Goal: Task Accomplishment & Management: Complete application form

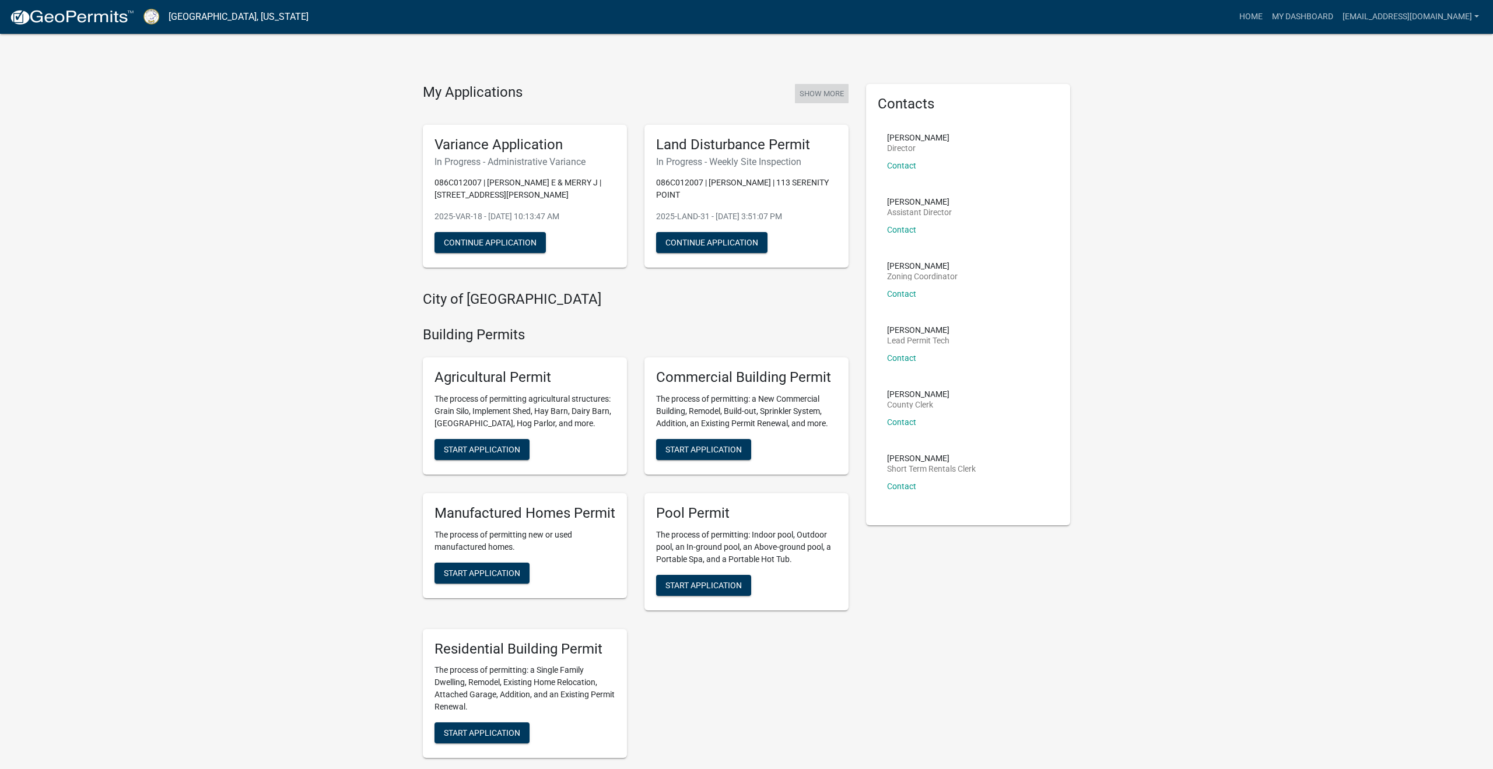
click at [817, 92] on button "Show More" at bounding box center [822, 93] width 54 height 19
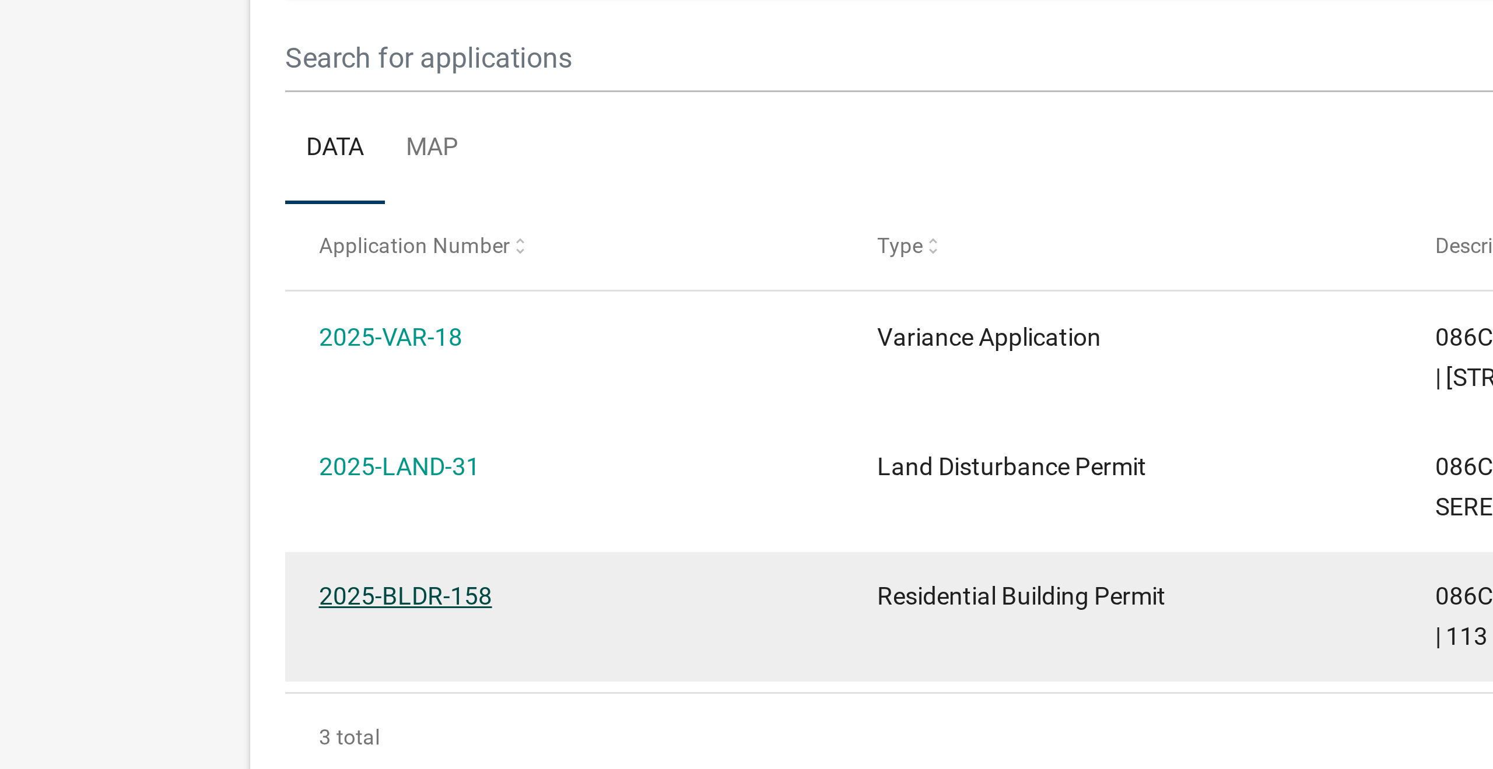
click at [145, 386] on link "2025-BLDR-158" at bounding box center [135, 390] width 58 height 9
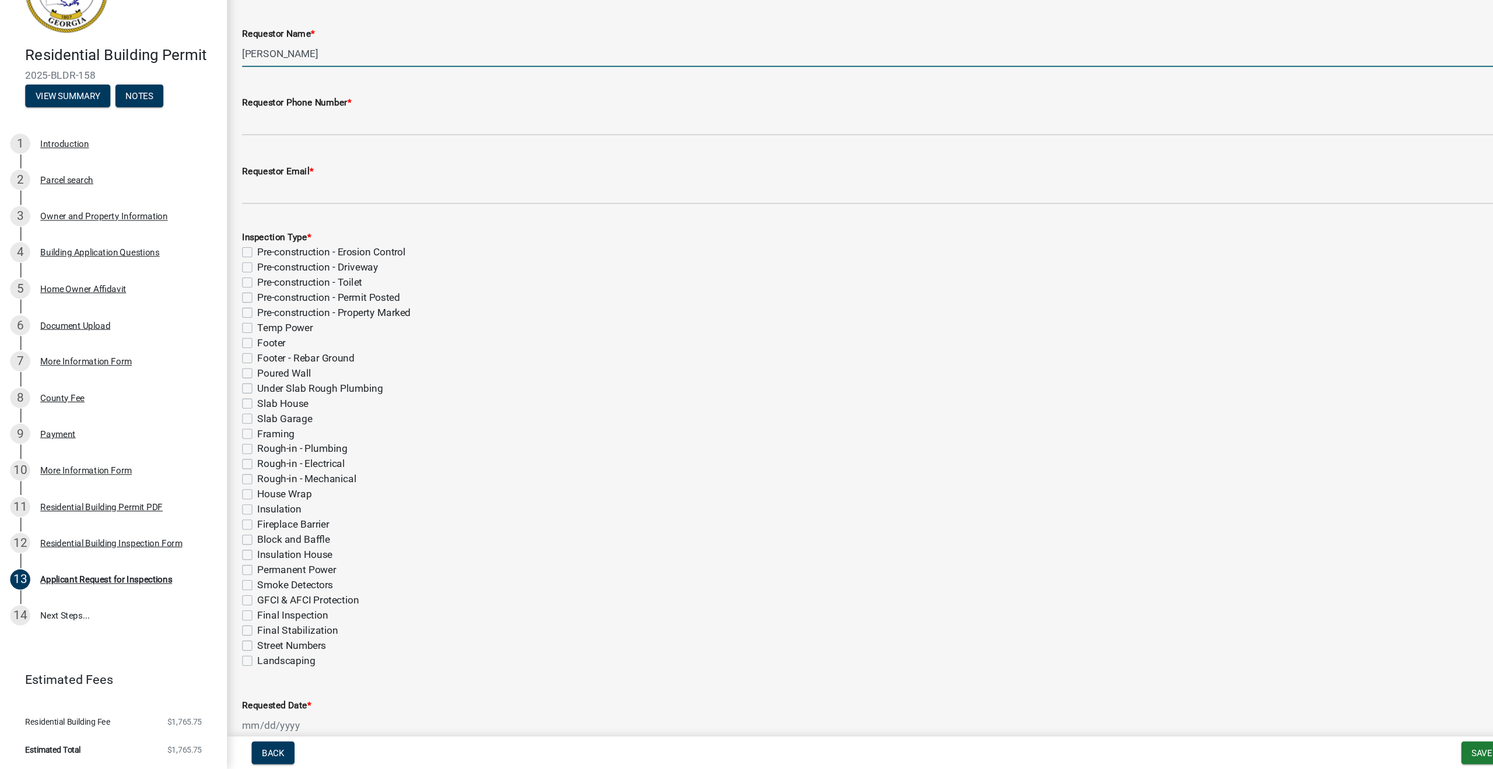
click at [300, 96] on input "[PERSON_NAME]" at bounding box center [851, 108] width 1255 height 24
type input "C"
type input "[PERSON_NAME]"
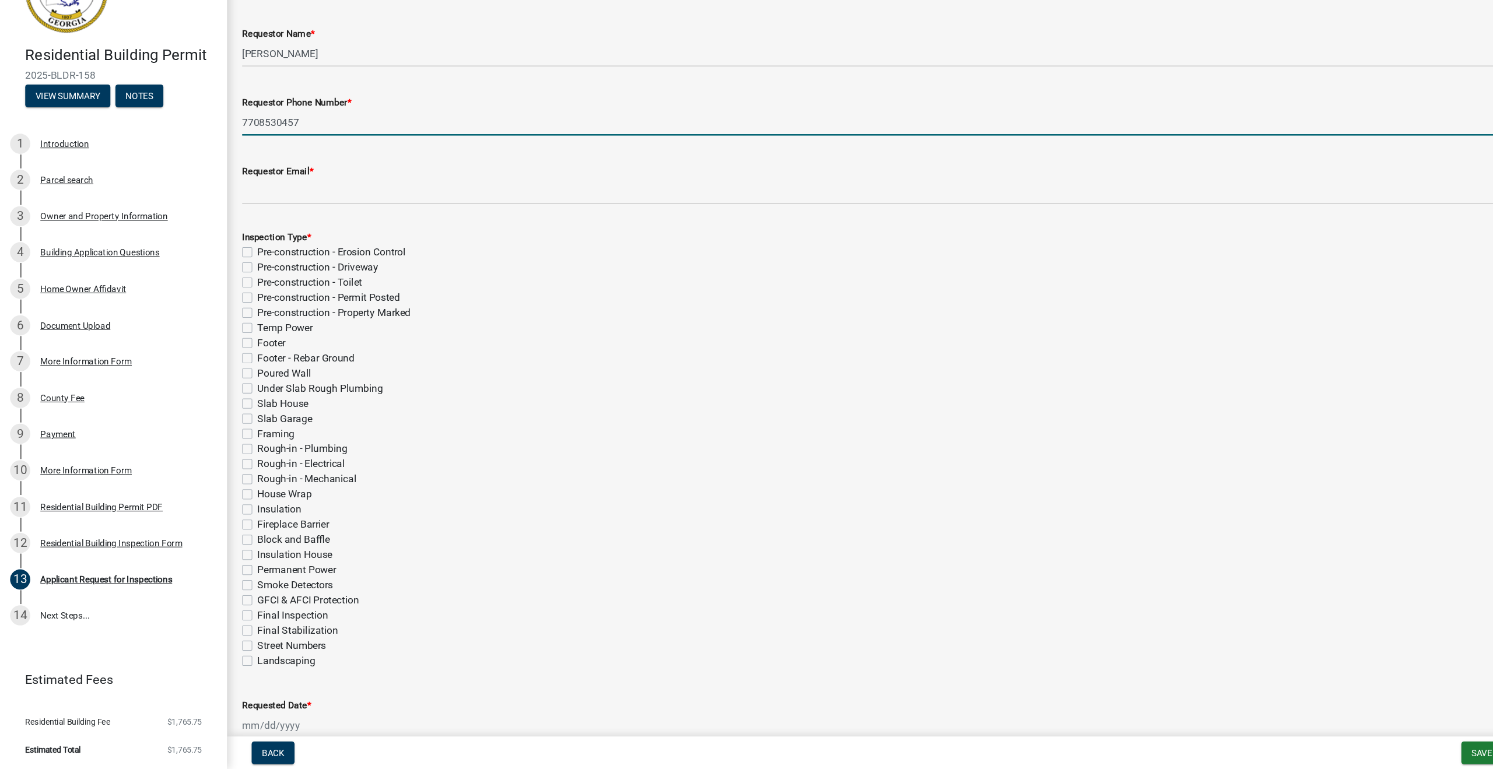
type input "7708530457"
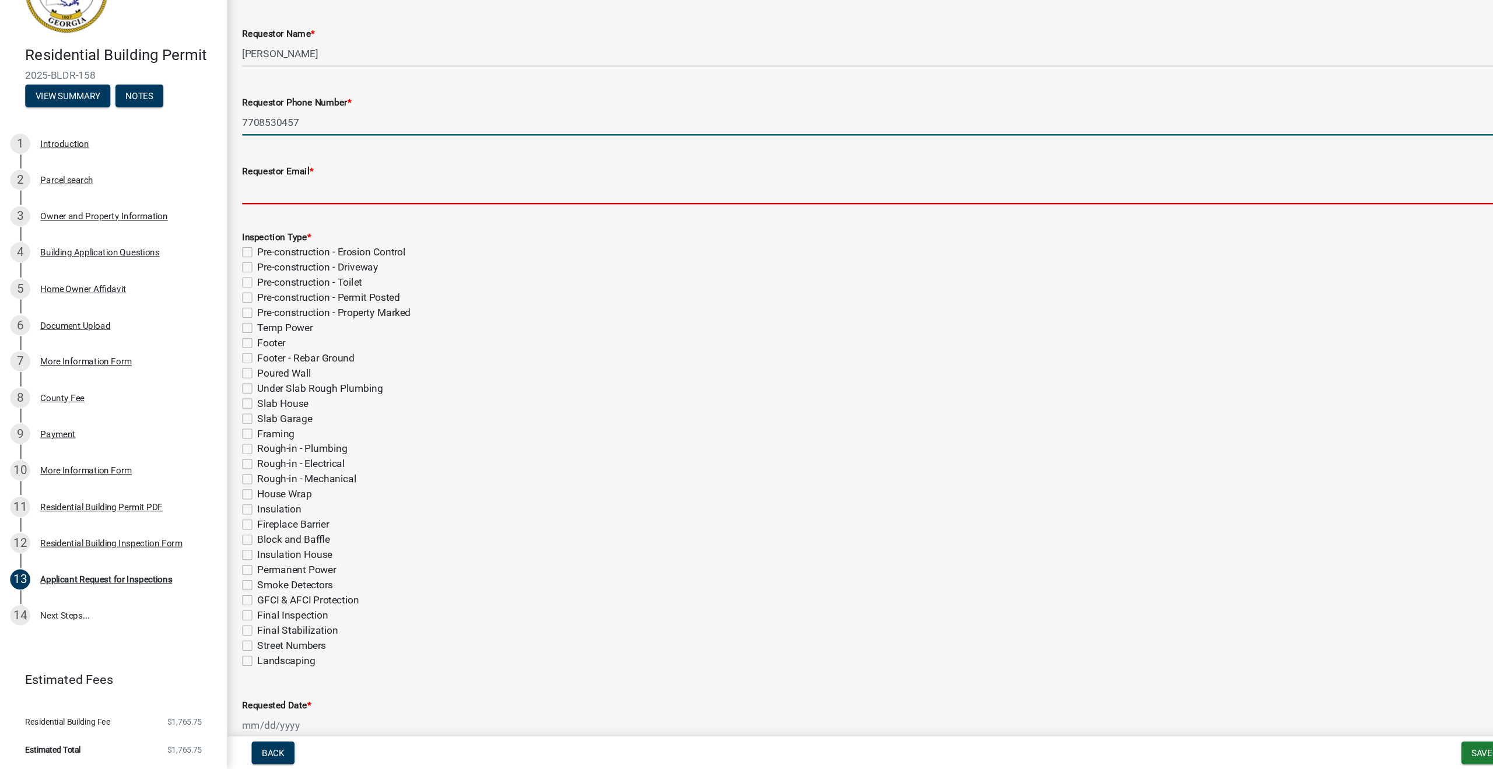
click at [251, 223] on input "Requestor Email *" at bounding box center [851, 235] width 1255 height 24
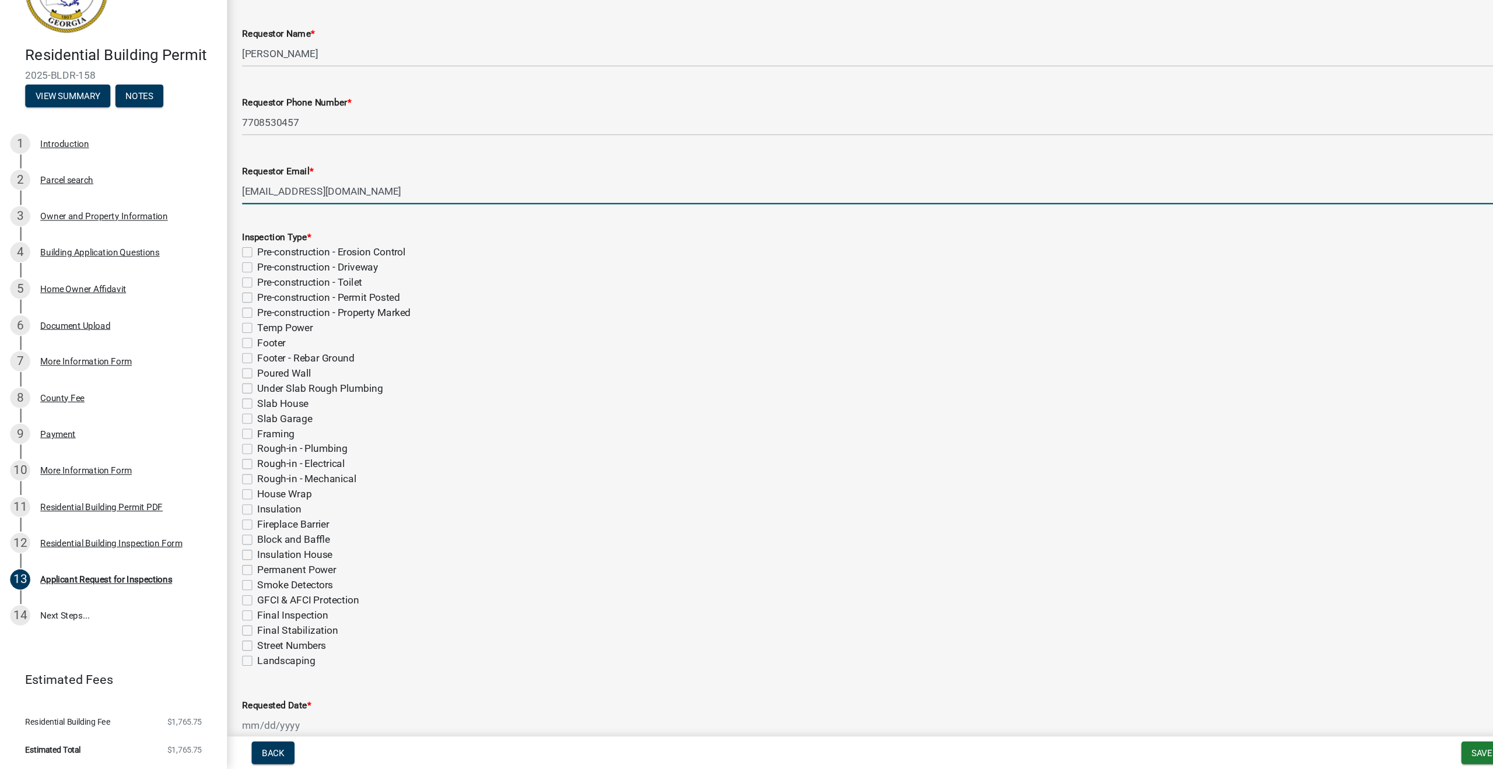
type input "[EMAIL_ADDRESS][DOMAIN_NAME]"
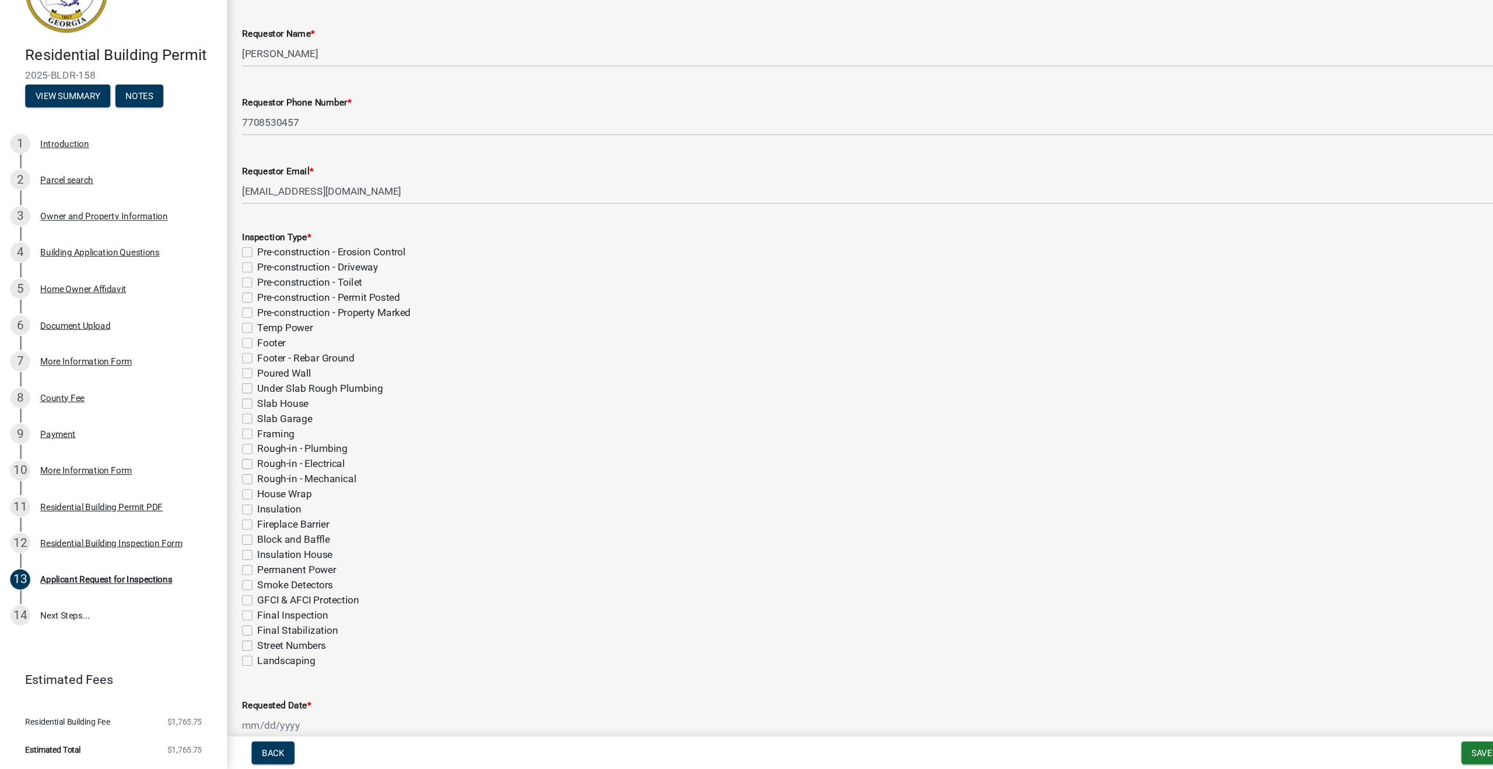
click at [447, 298] on div "Pre-construction - Driveway" at bounding box center [851, 305] width 1255 height 14
click at [238, 452] on label "Framing" at bounding box center [255, 459] width 34 height 14
click at [238, 452] on input "Framing" at bounding box center [242, 456] width 8 height 8
checkbox input "true"
checkbox input "false"
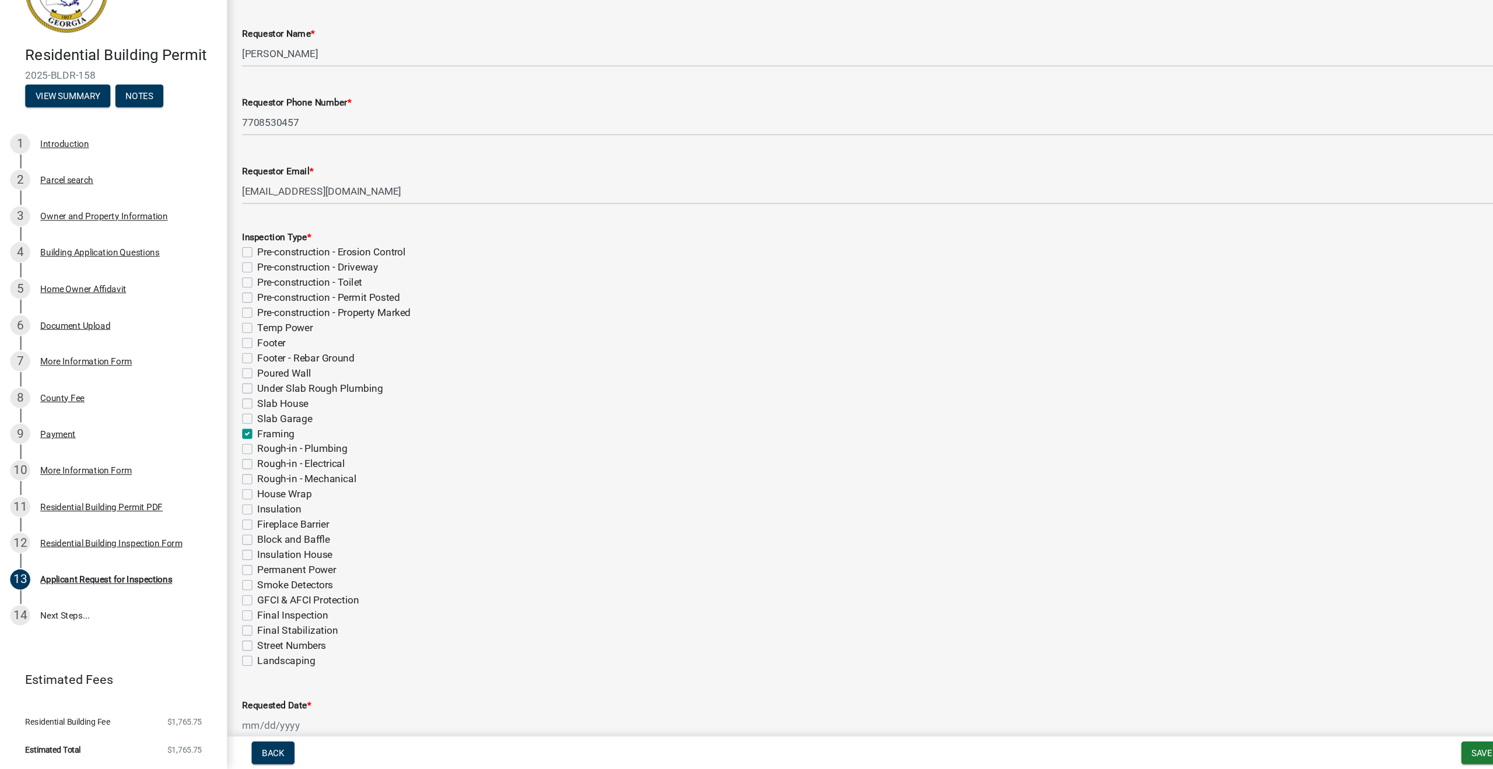
checkbox input "false"
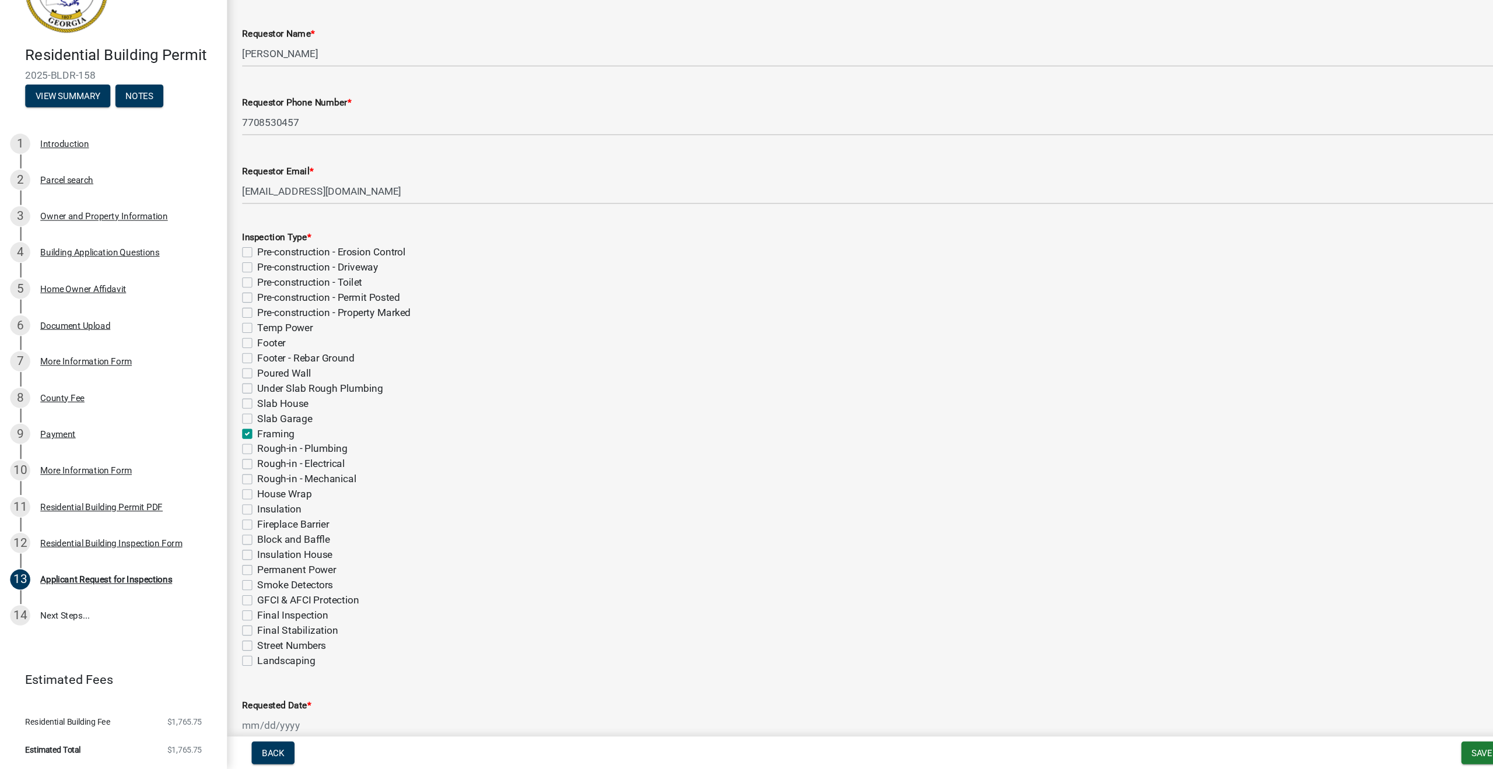
checkbox input "false"
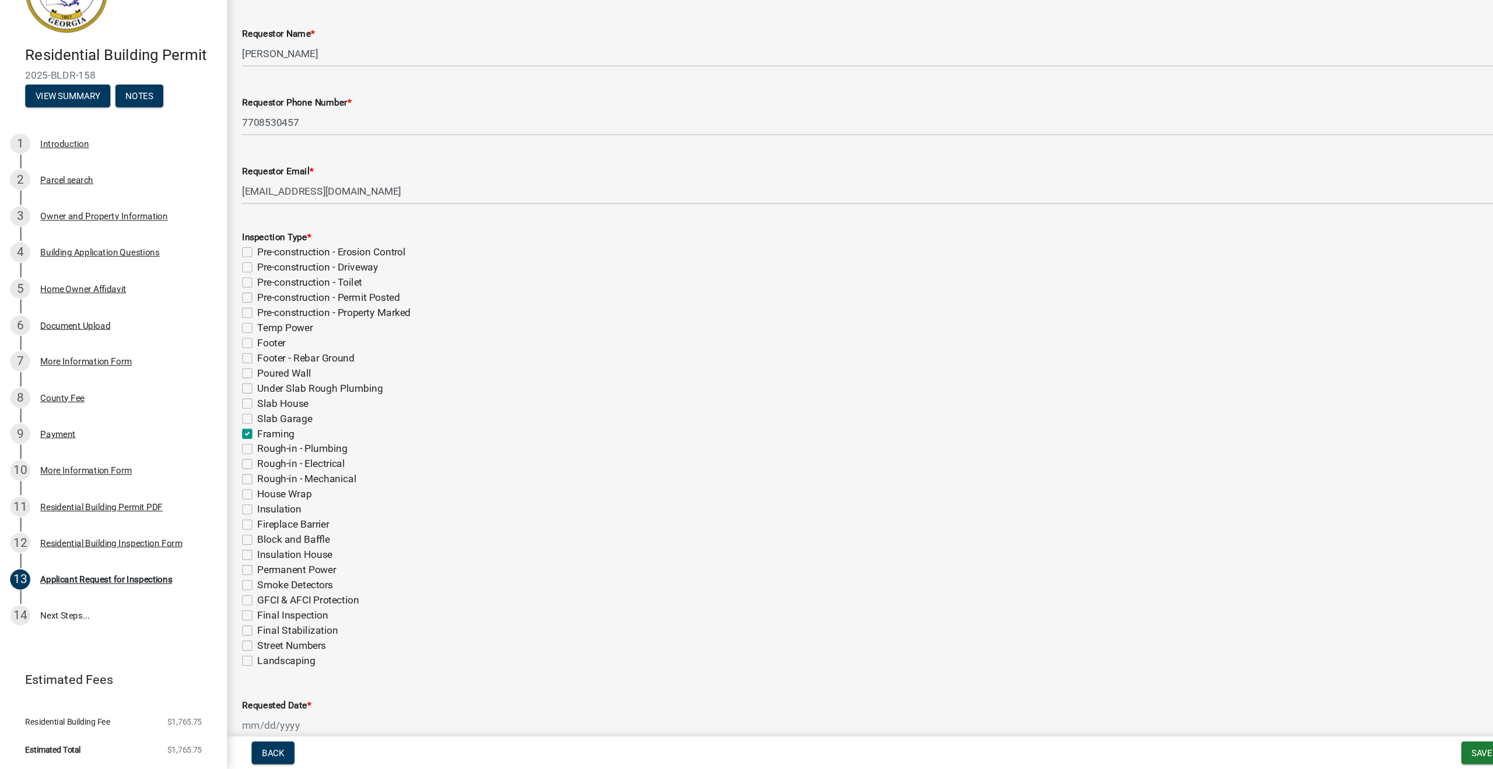
checkbox input "false"
checkbox input "true"
checkbox input "false"
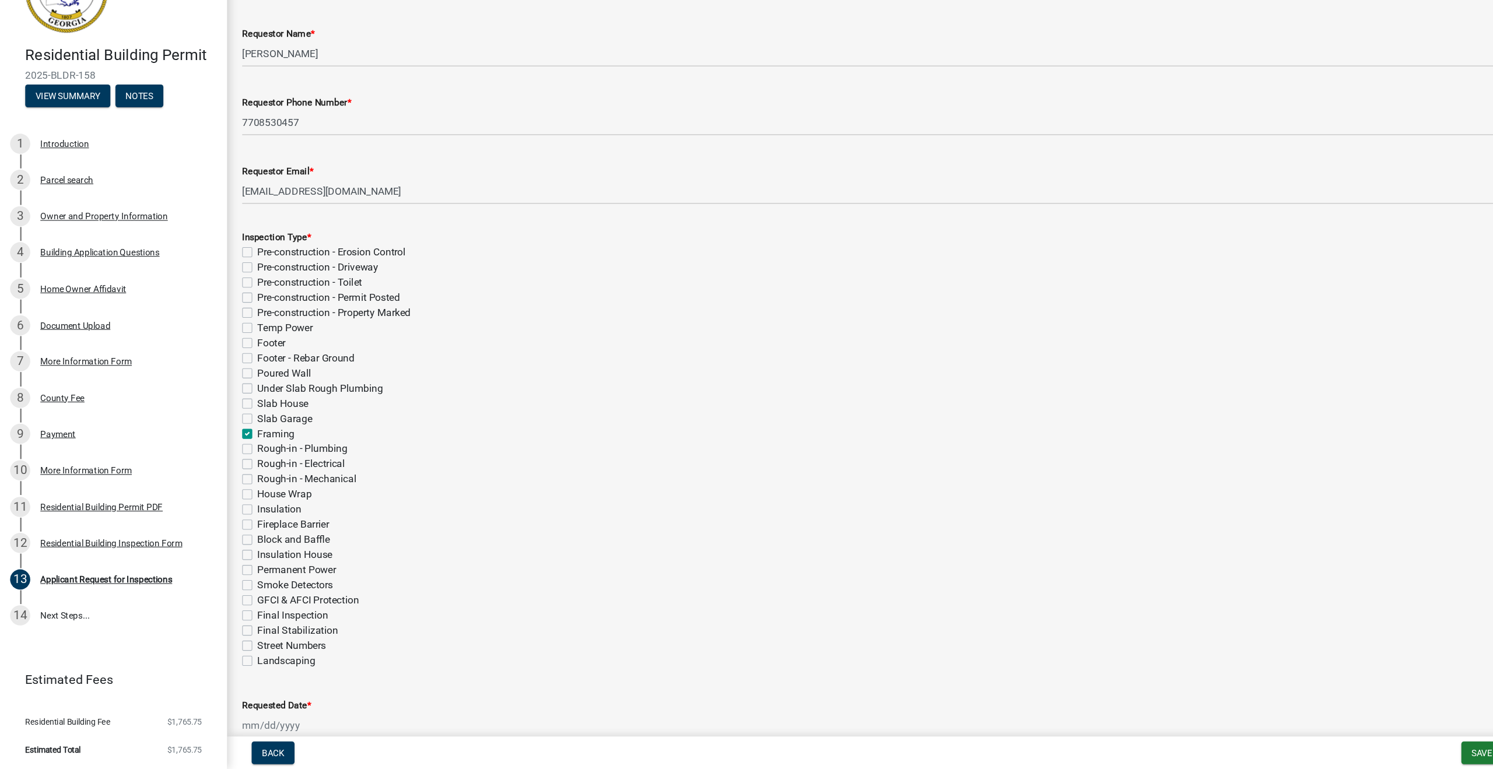
checkbox input "false"
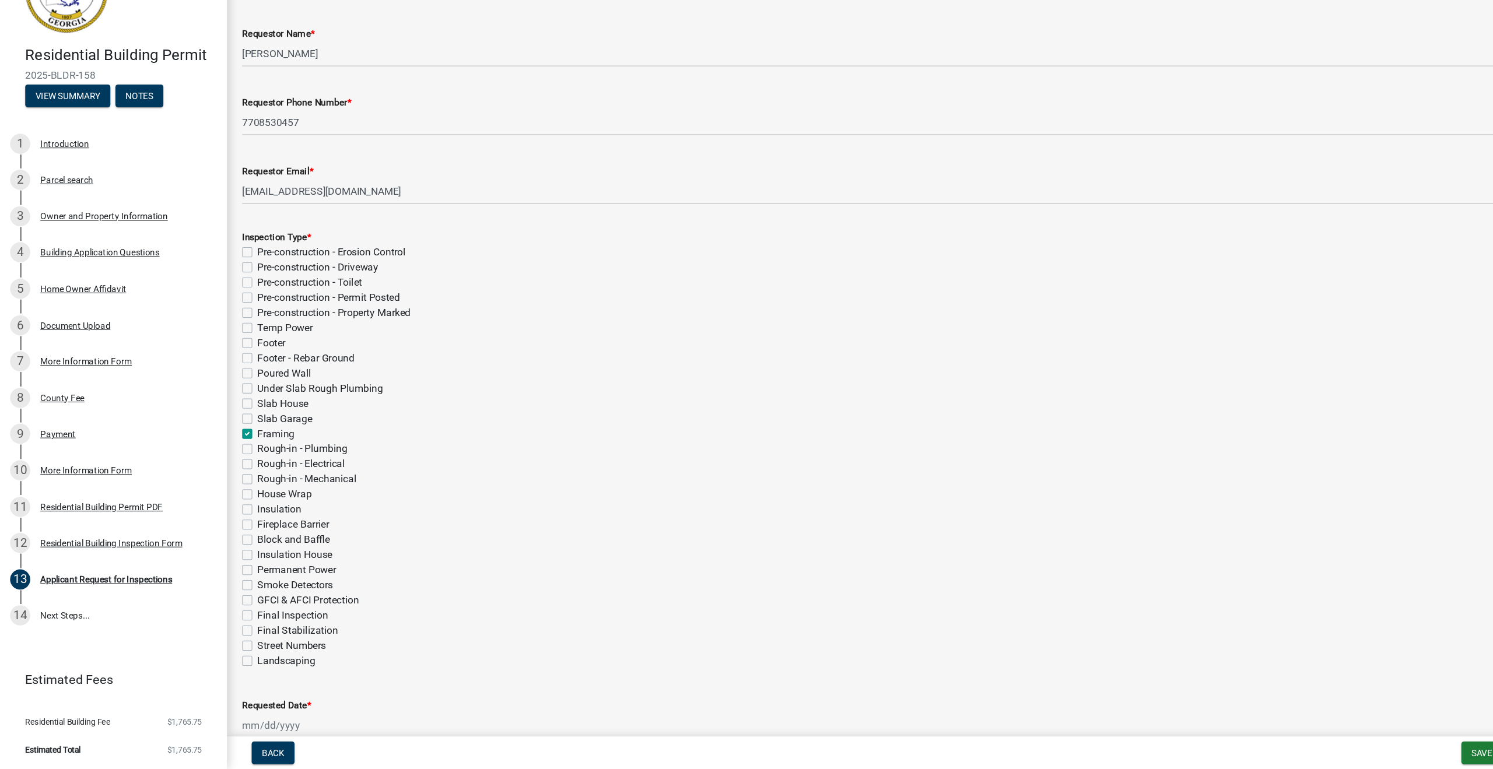
checkbox input "false"
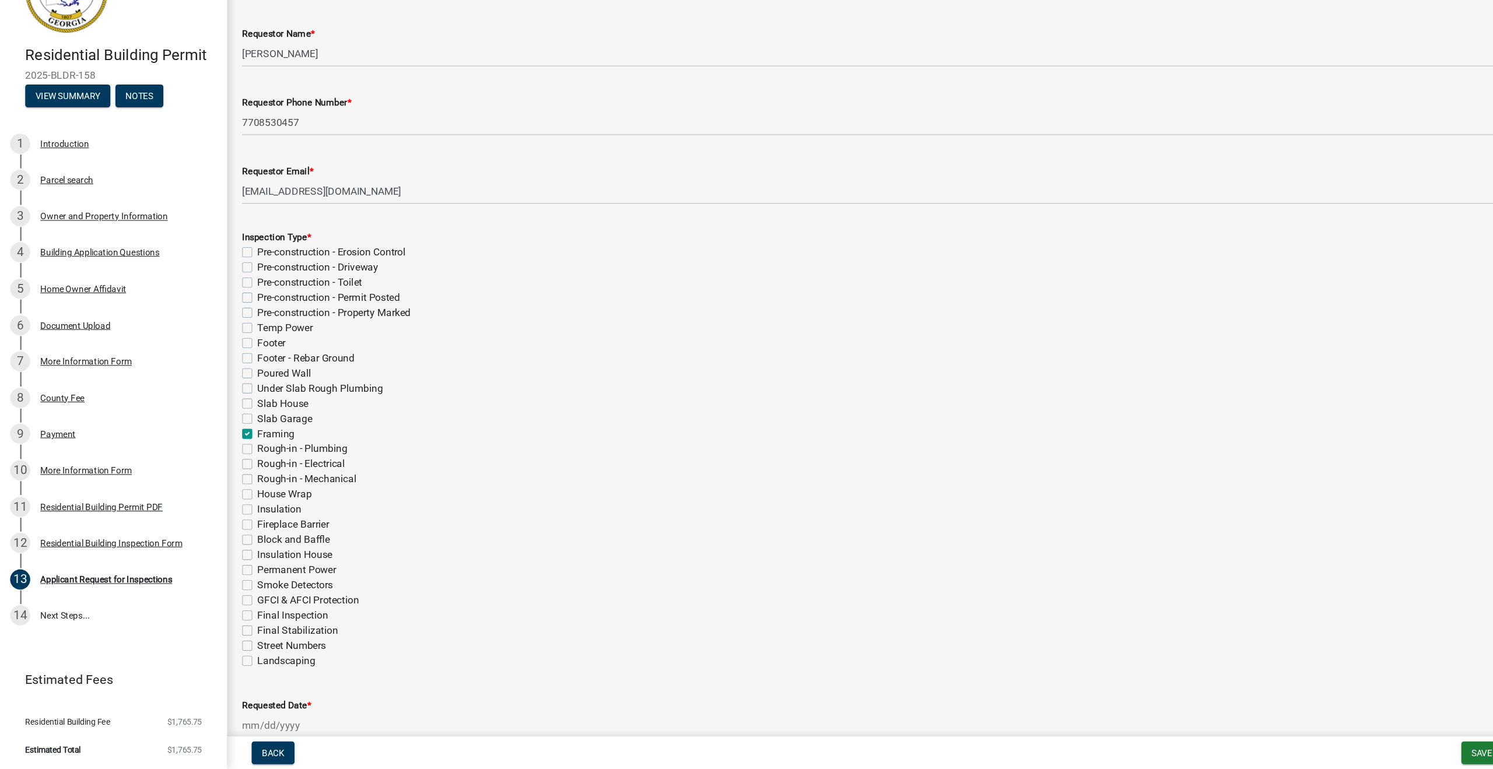
checkbox input "false"
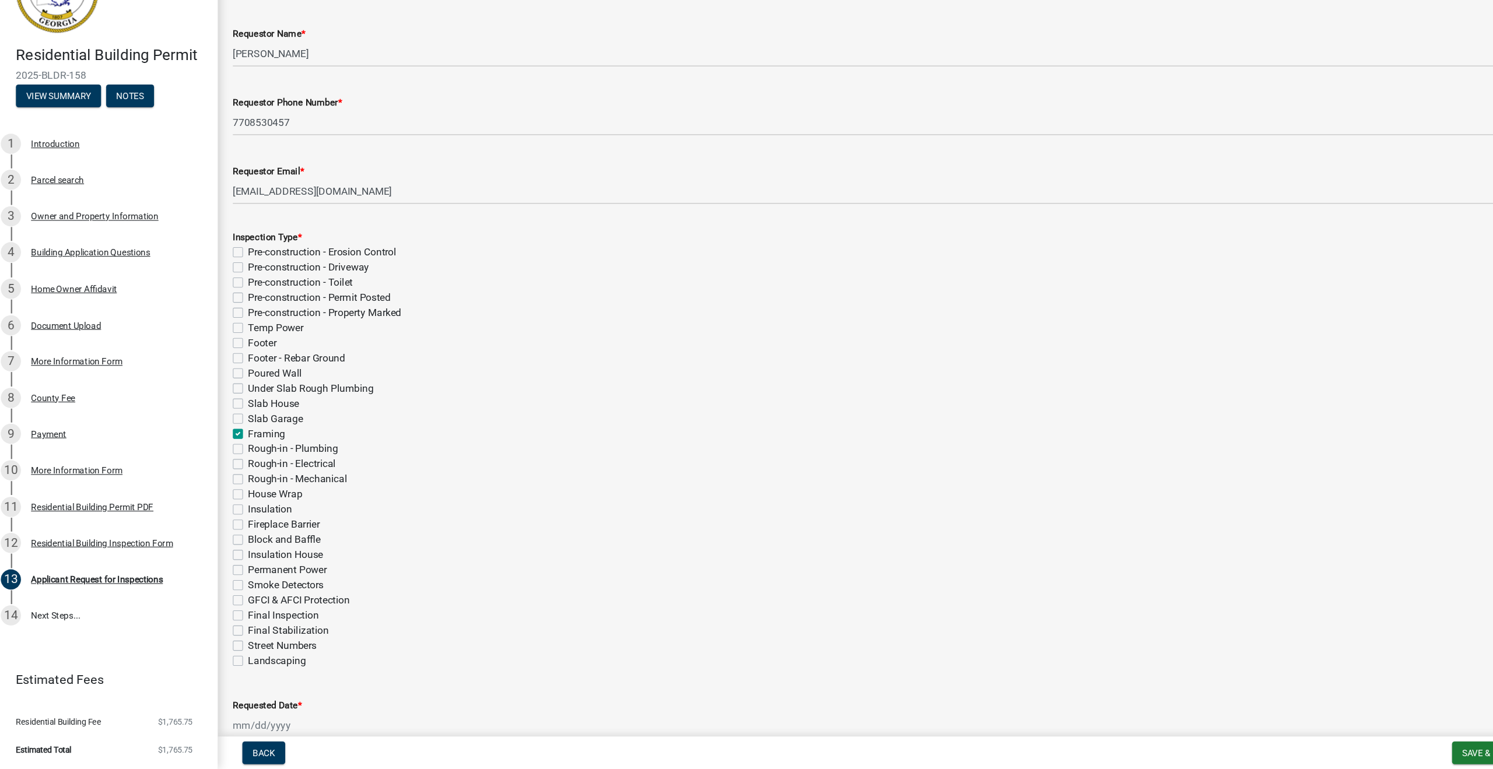
click at [238, 480] on label "Rough-in - Electrical" at bounding box center [278, 487] width 81 height 14
click at [238, 480] on input "Rough-in - Electrical" at bounding box center [242, 484] width 8 height 8
checkbox input "true"
checkbox input "false"
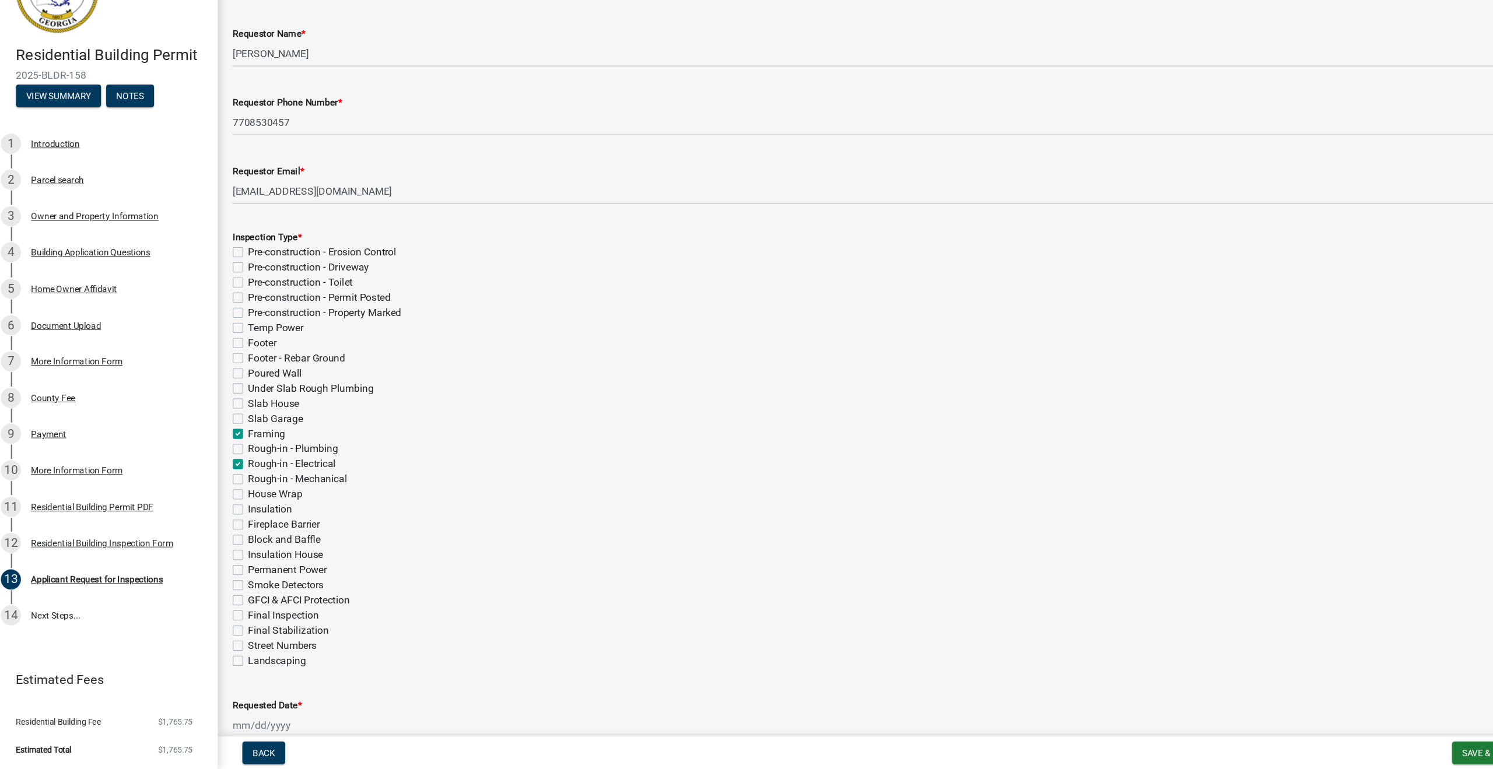
checkbox input "false"
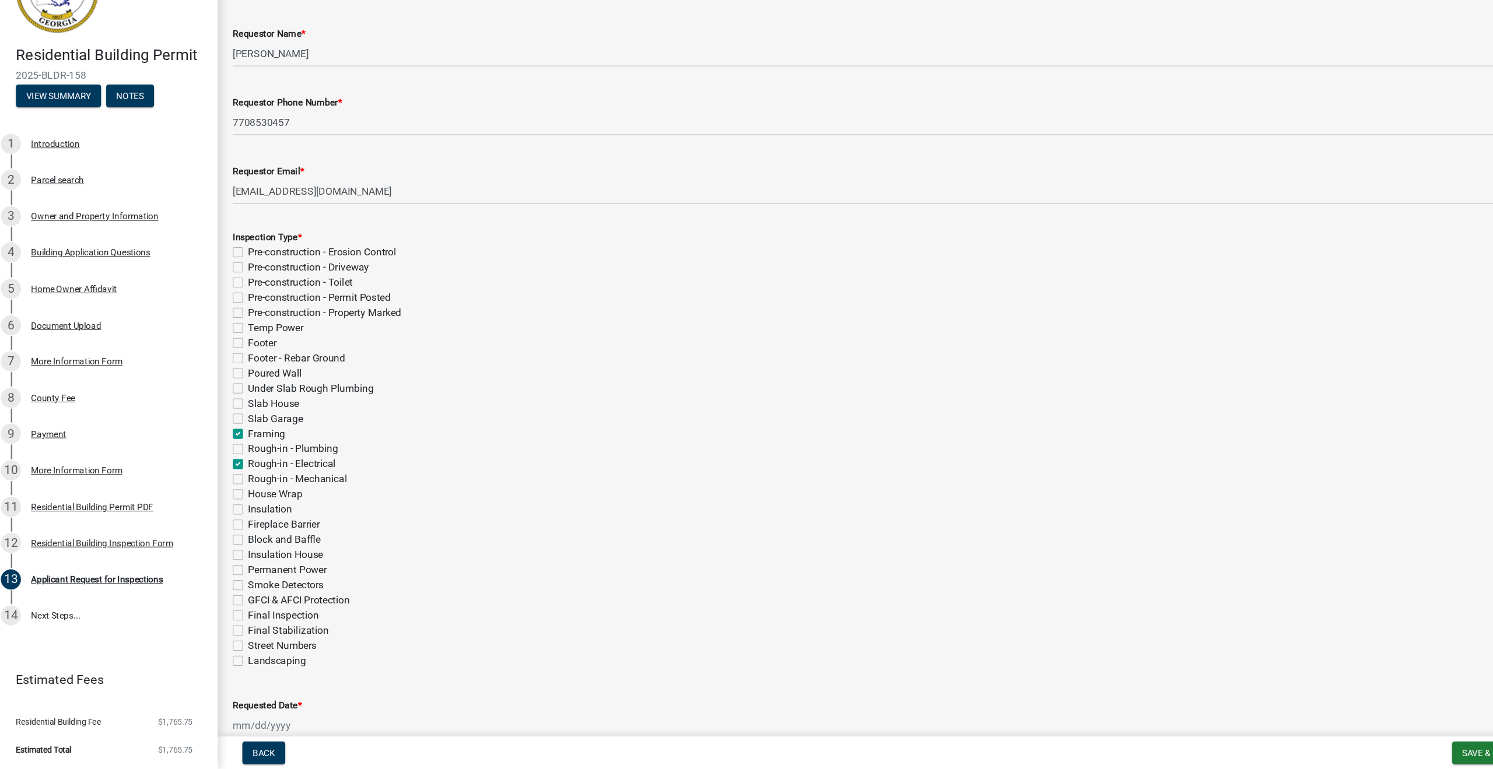
checkbox input "false"
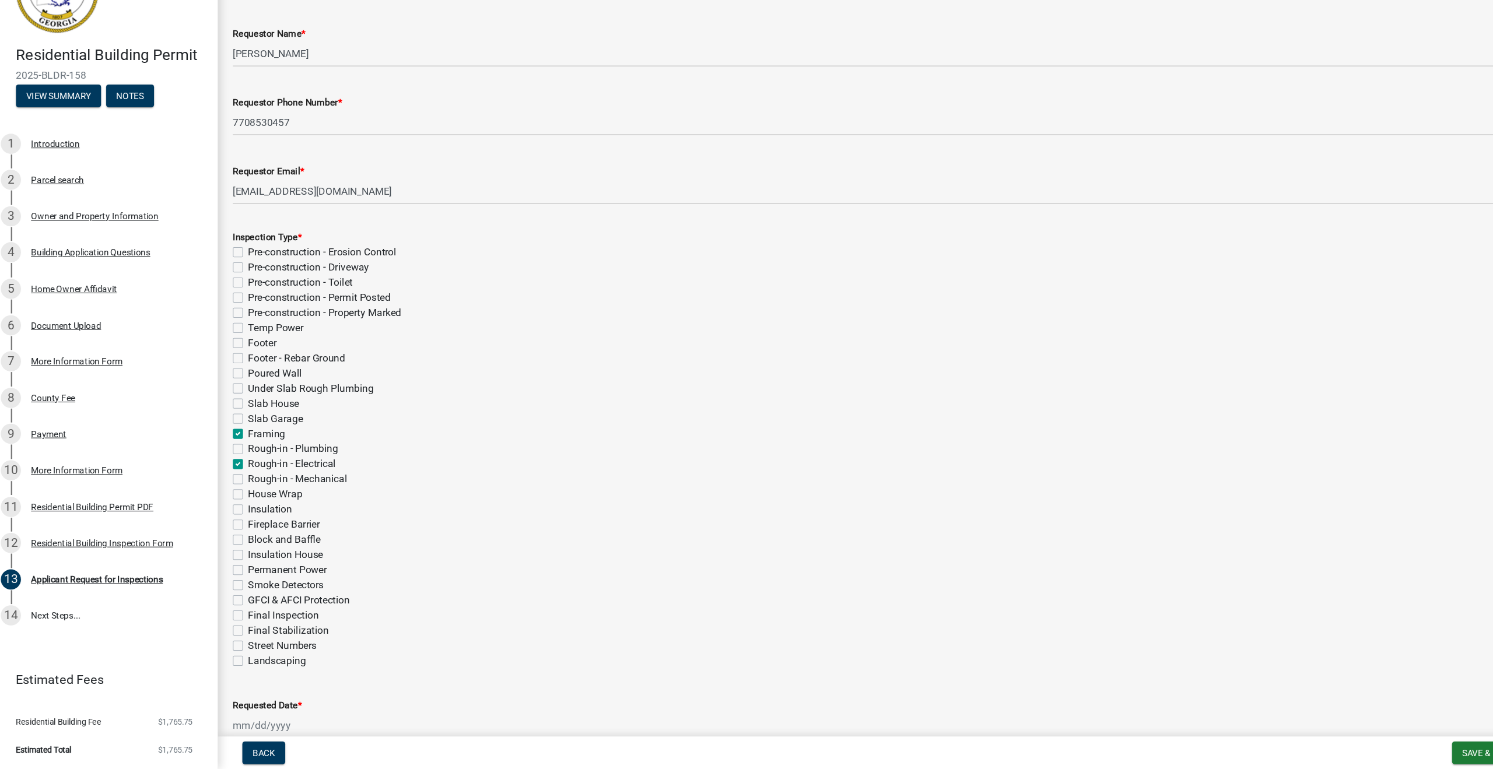
checkbox input "true"
checkbox input "false"
checkbox input "true"
checkbox input "false"
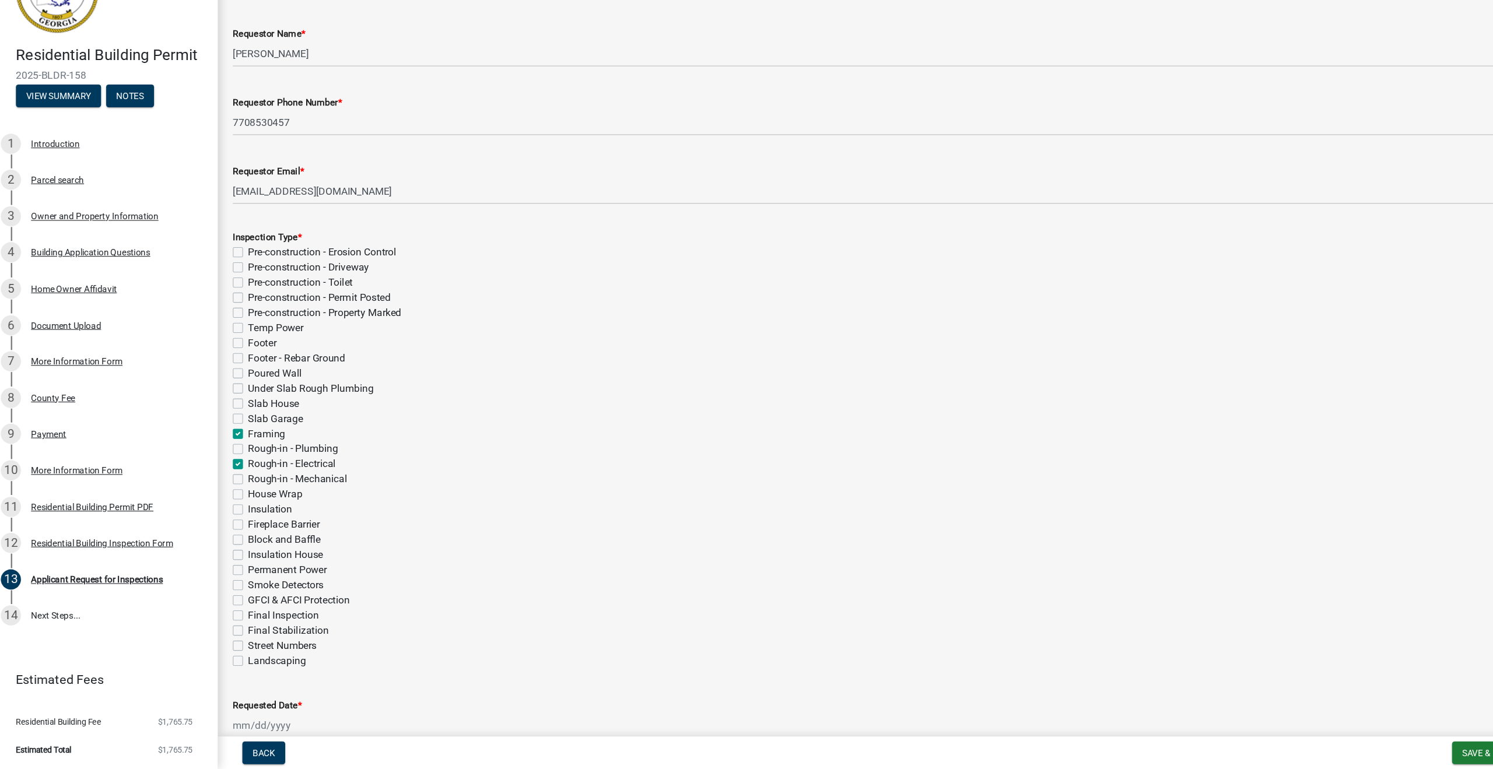
checkbox input "false"
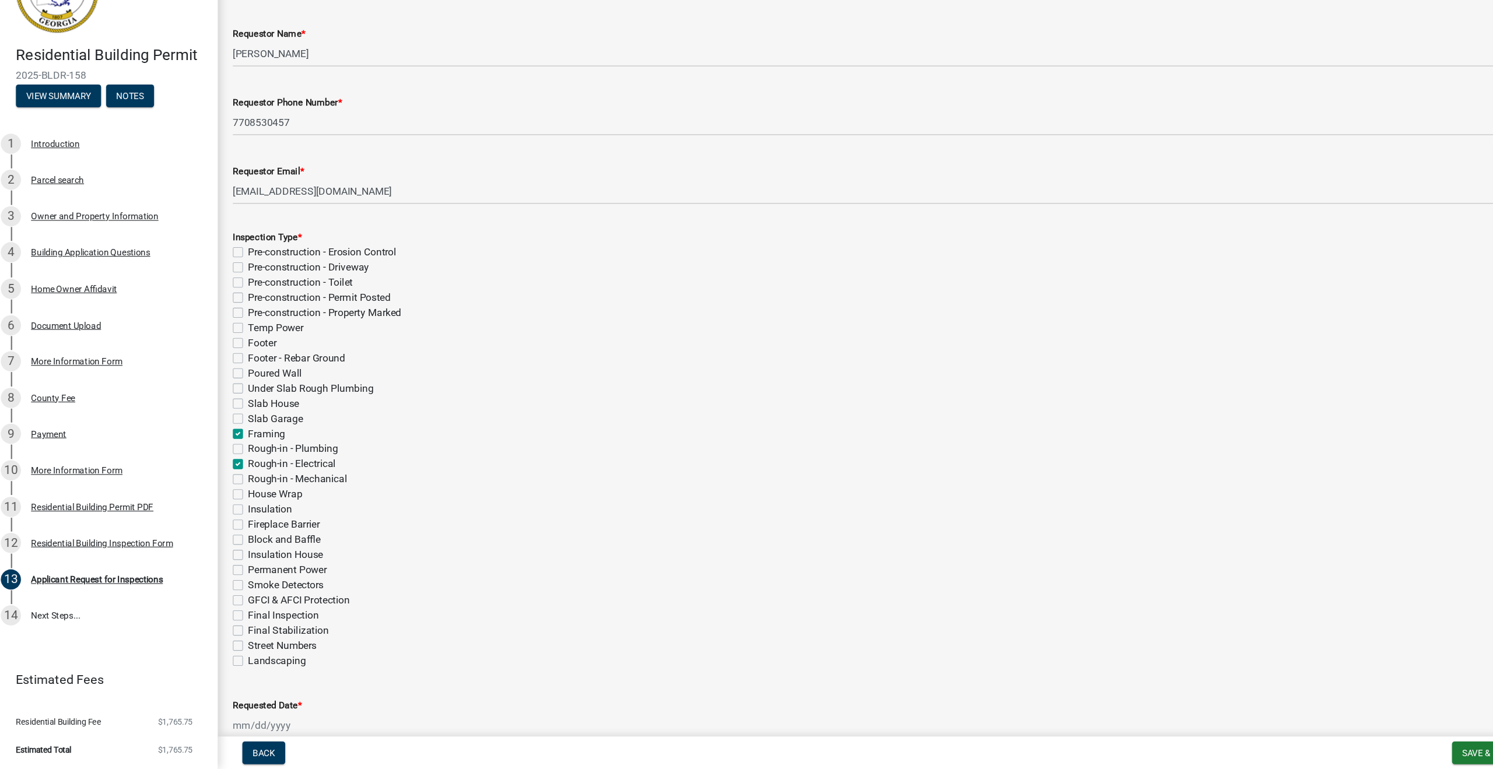
checkbox input "false"
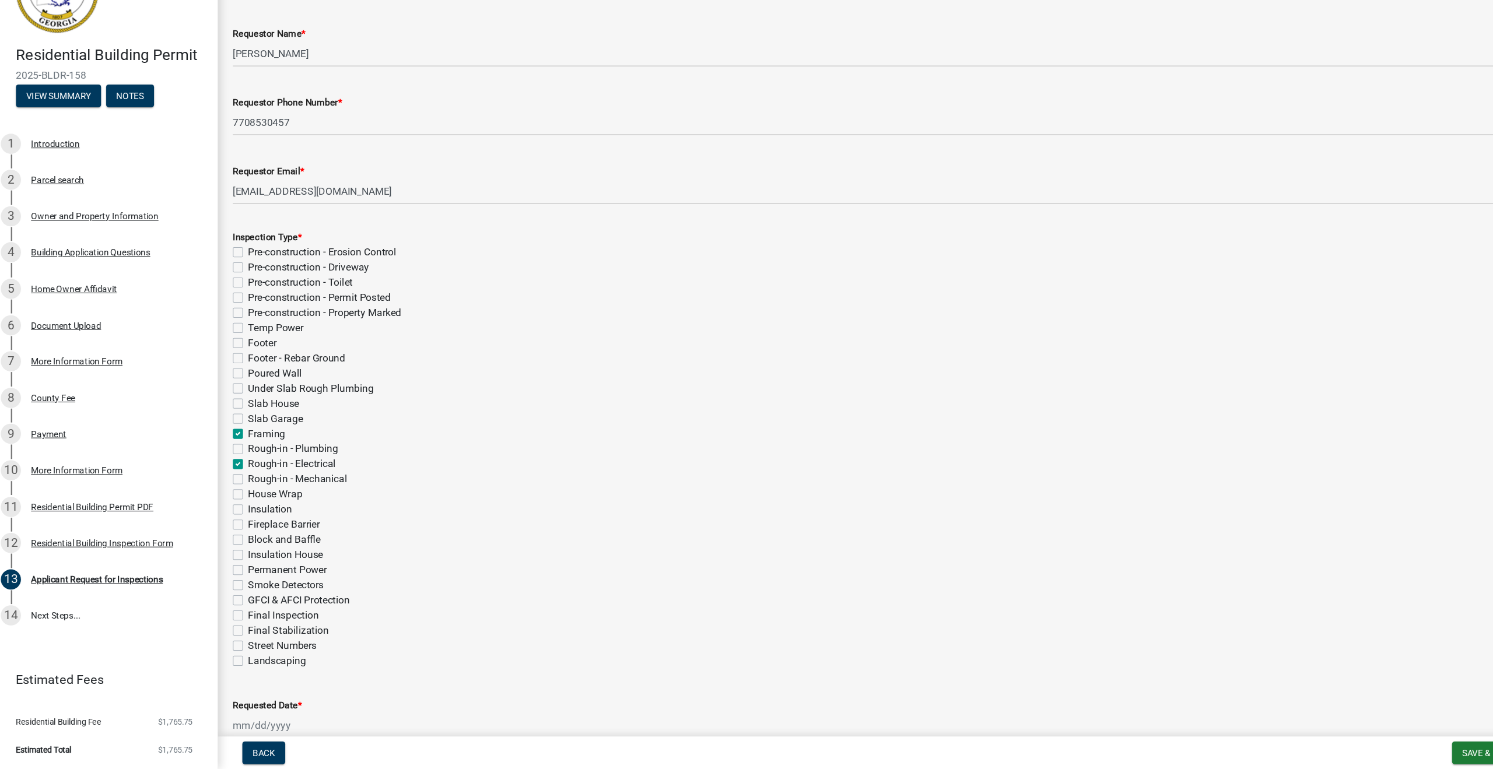
checkbox input "false"
click at [238, 494] on label "Rough-in - Mechanical" at bounding box center [284, 501] width 92 height 14
click at [238, 494] on input "Rough-in - Mechanical" at bounding box center [242, 498] width 8 height 8
checkbox input "true"
checkbox input "false"
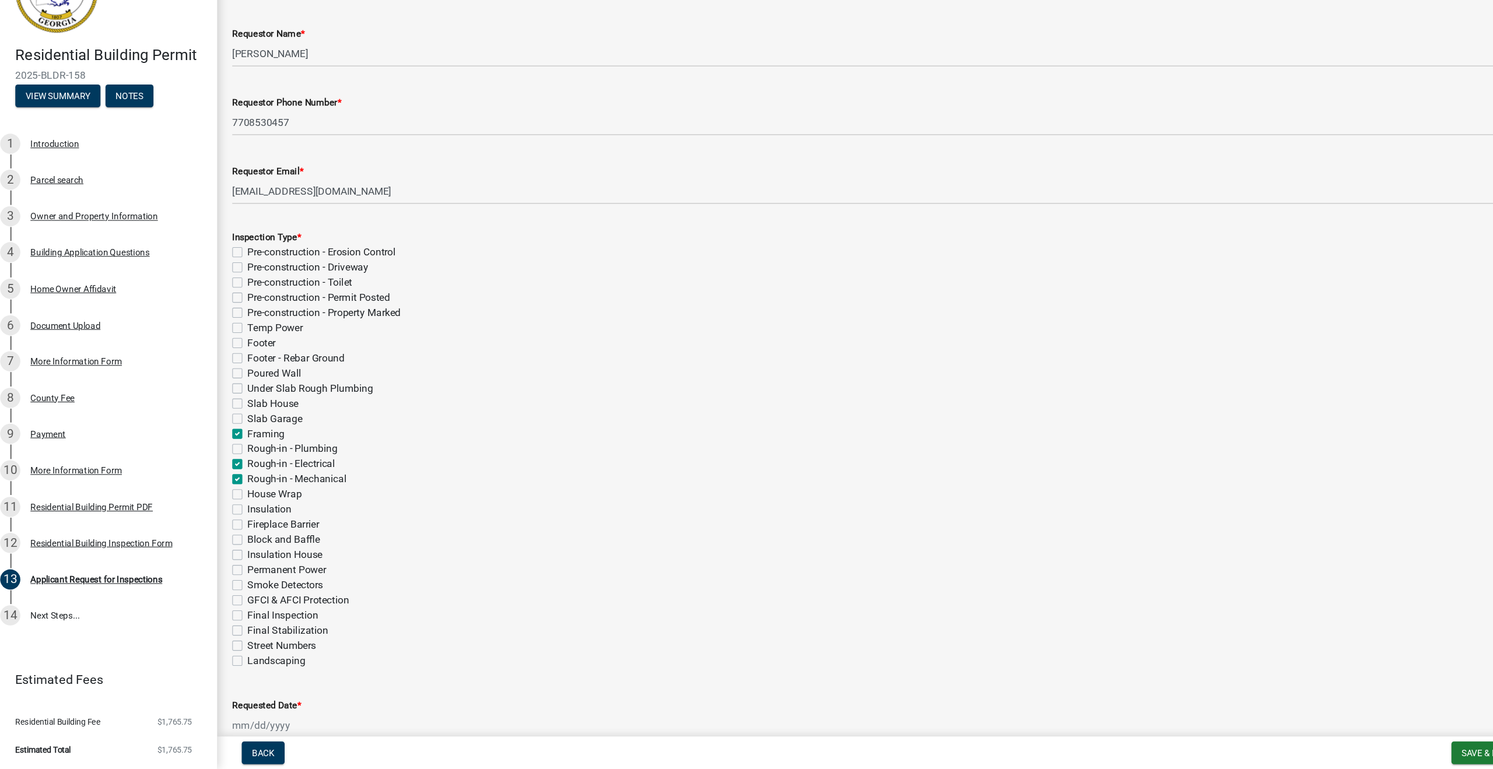
checkbox input "false"
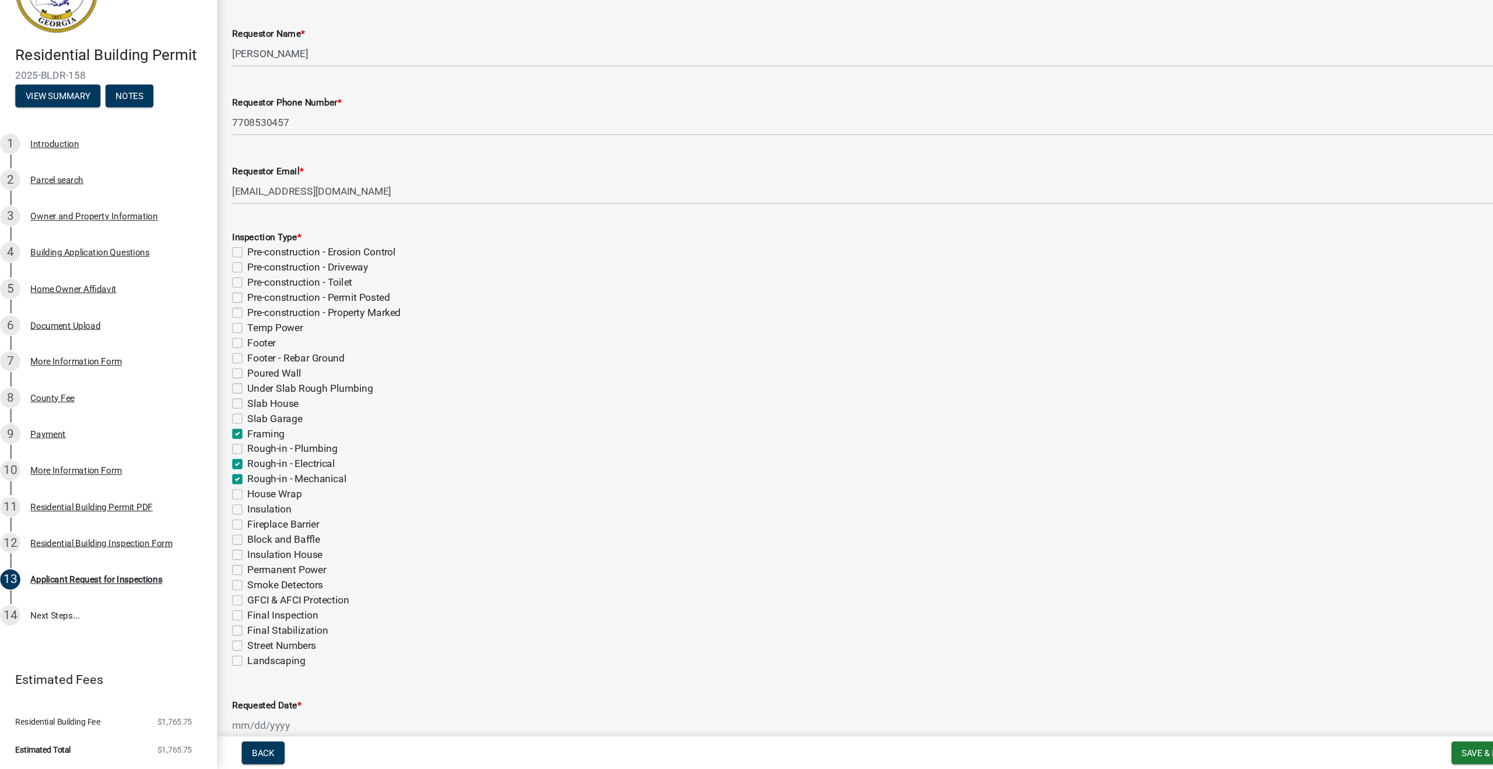
checkbox input "false"
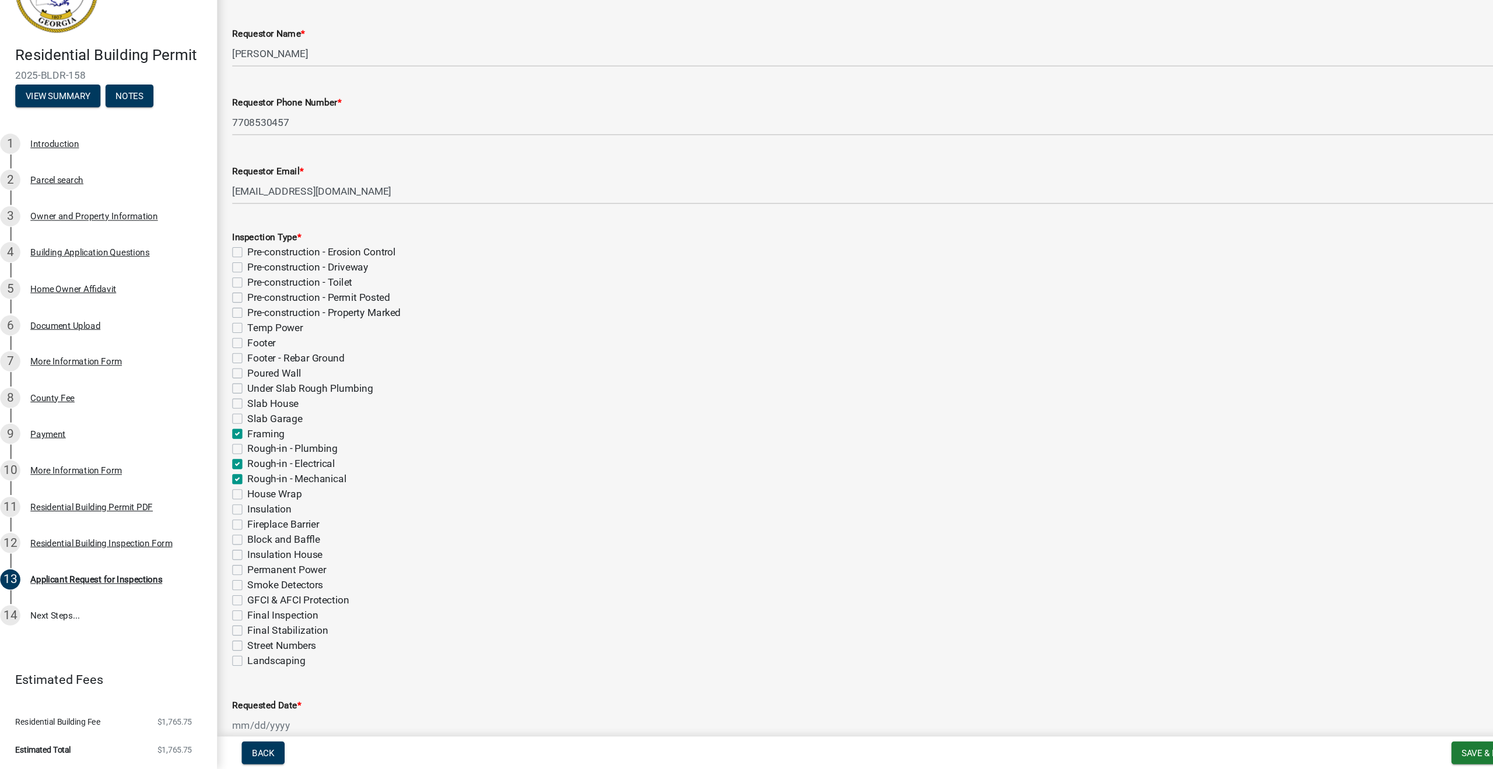
checkbox input "false"
checkbox input "true"
checkbox input "false"
checkbox input "true"
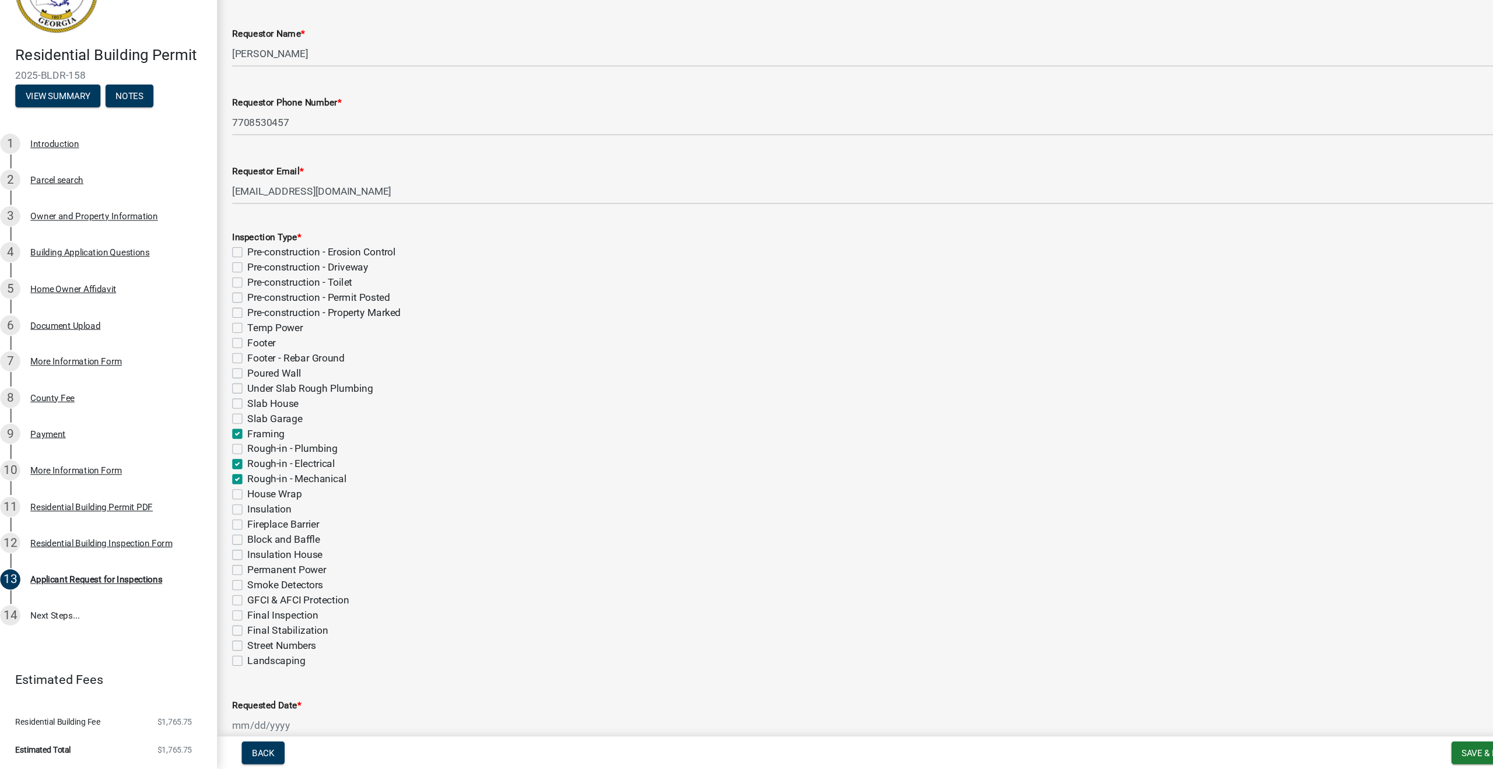
checkbox input "false"
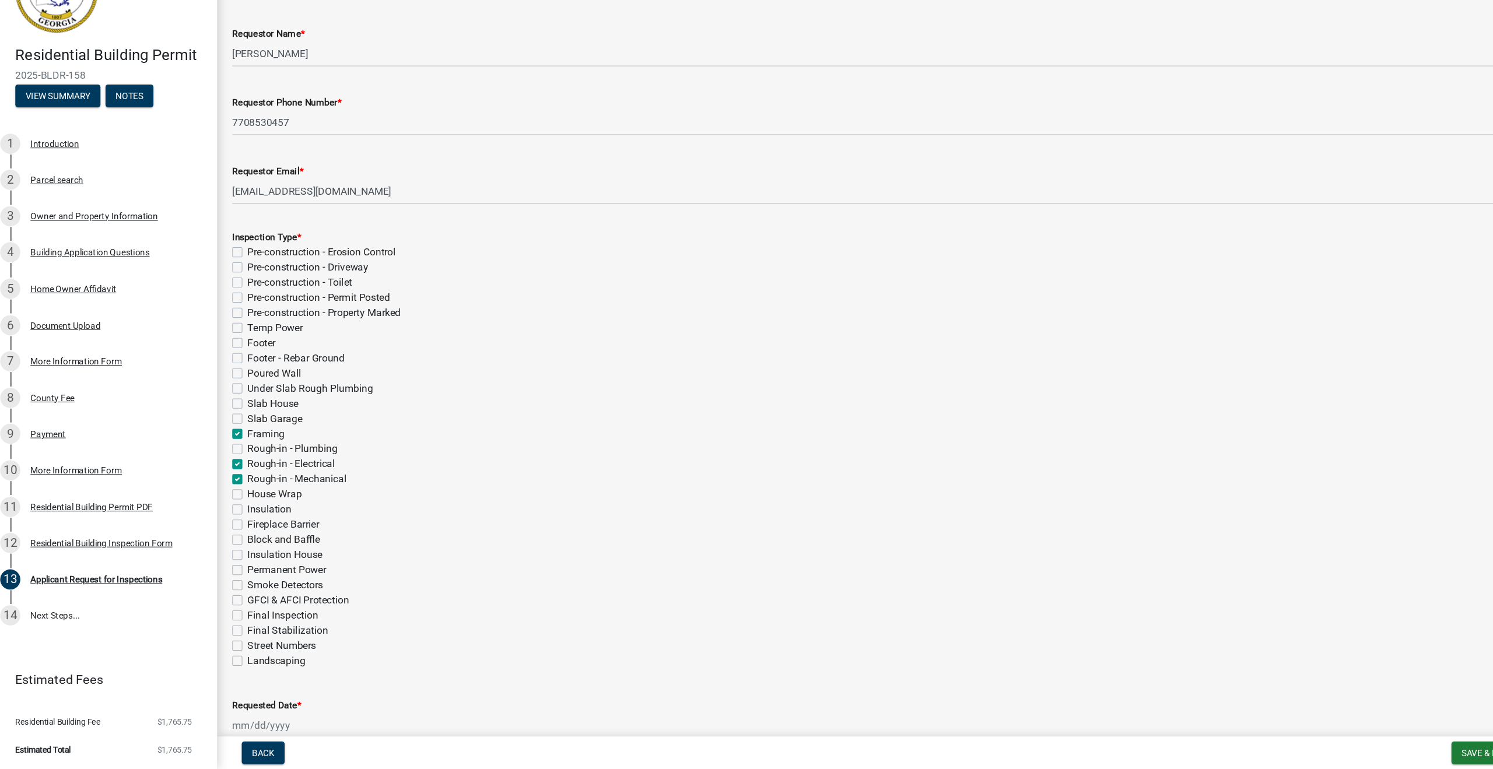
checkbox input "false"
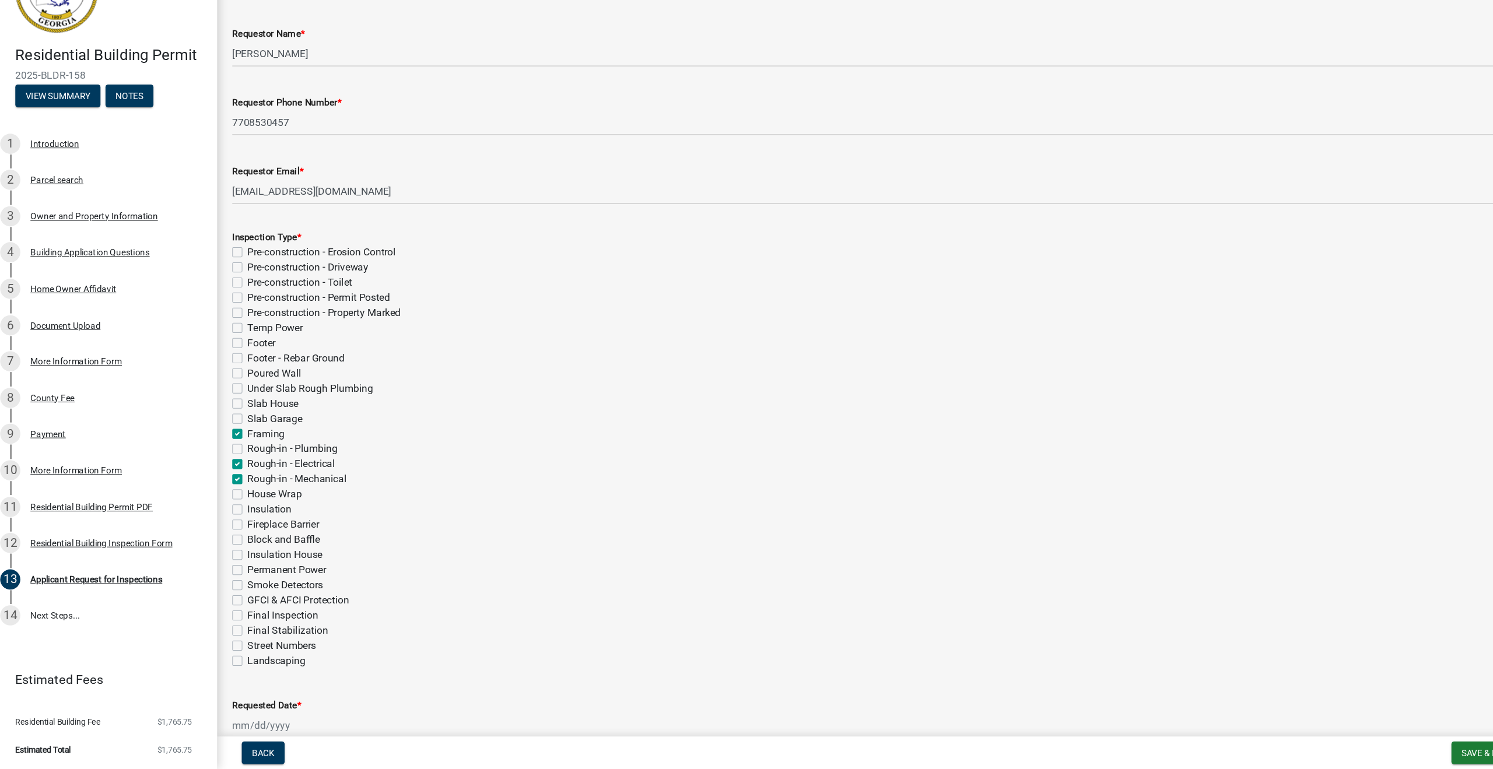
checkbox input "false"
click at [238, 508] on label "House Wrap" at bounding box center [263, 515] width 50 height 14
click at [238, 508] on input "House Wrap" at bounding box center [242, 512] width 8 height 8
checkbox input "true"
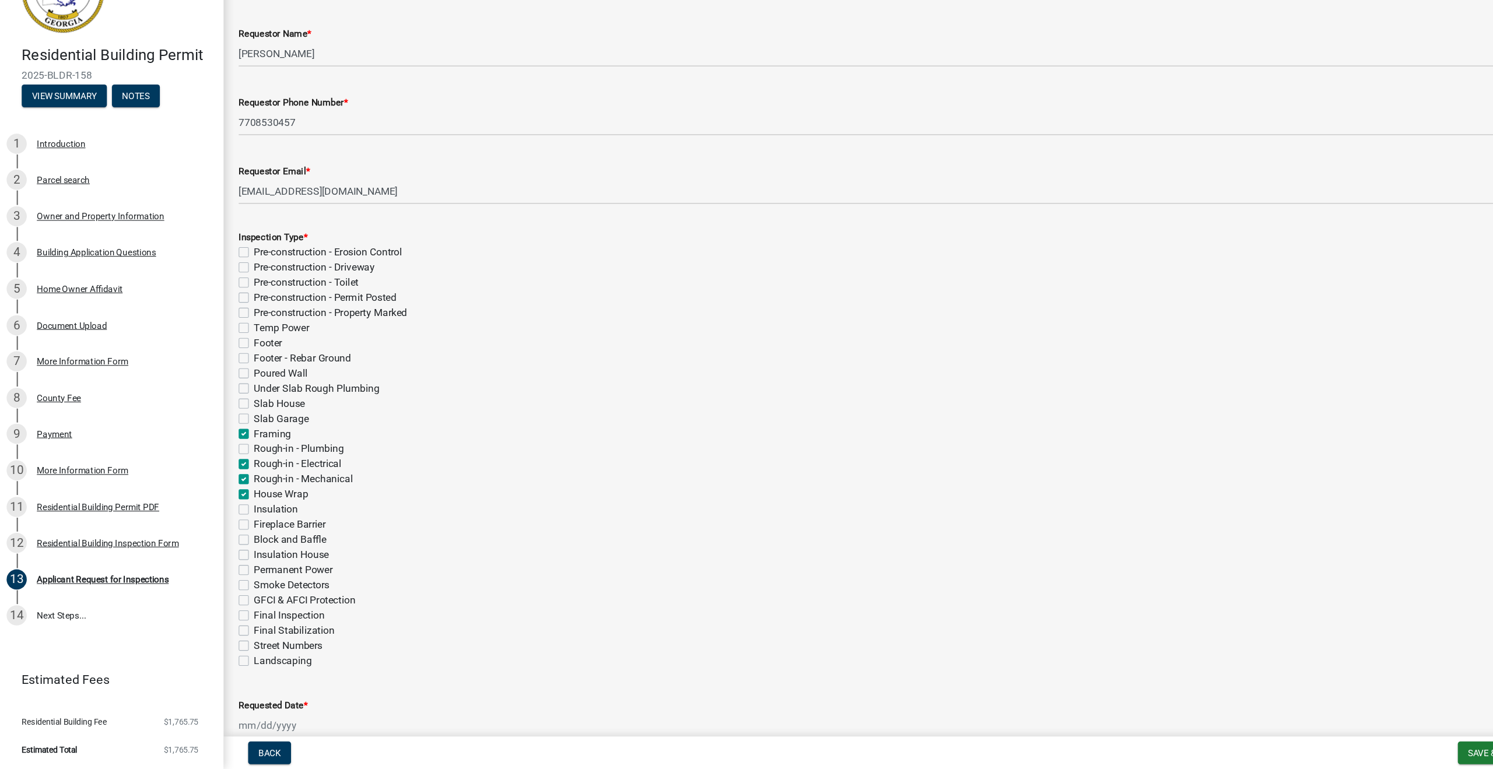
checkbox input "false"
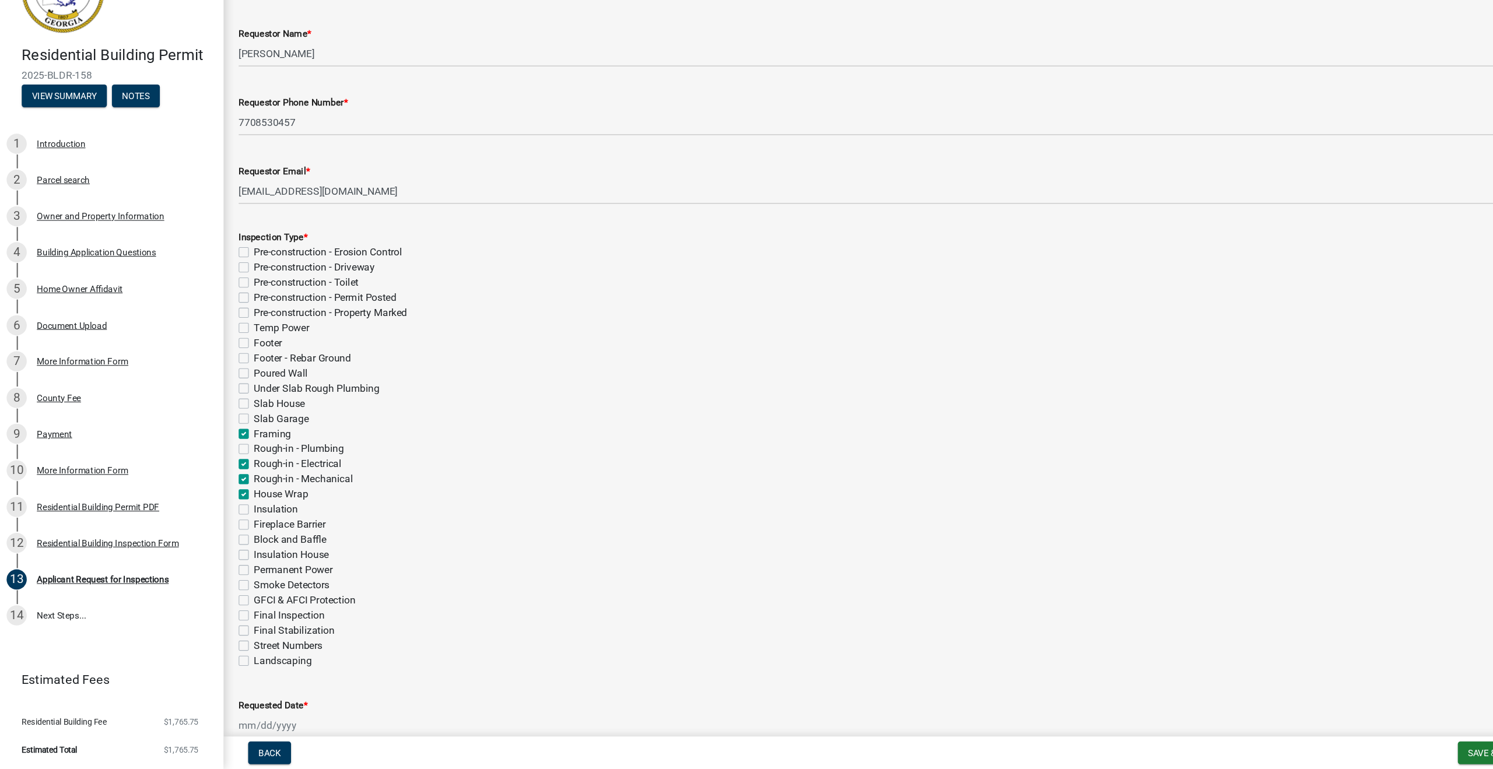
checkbox input "false"
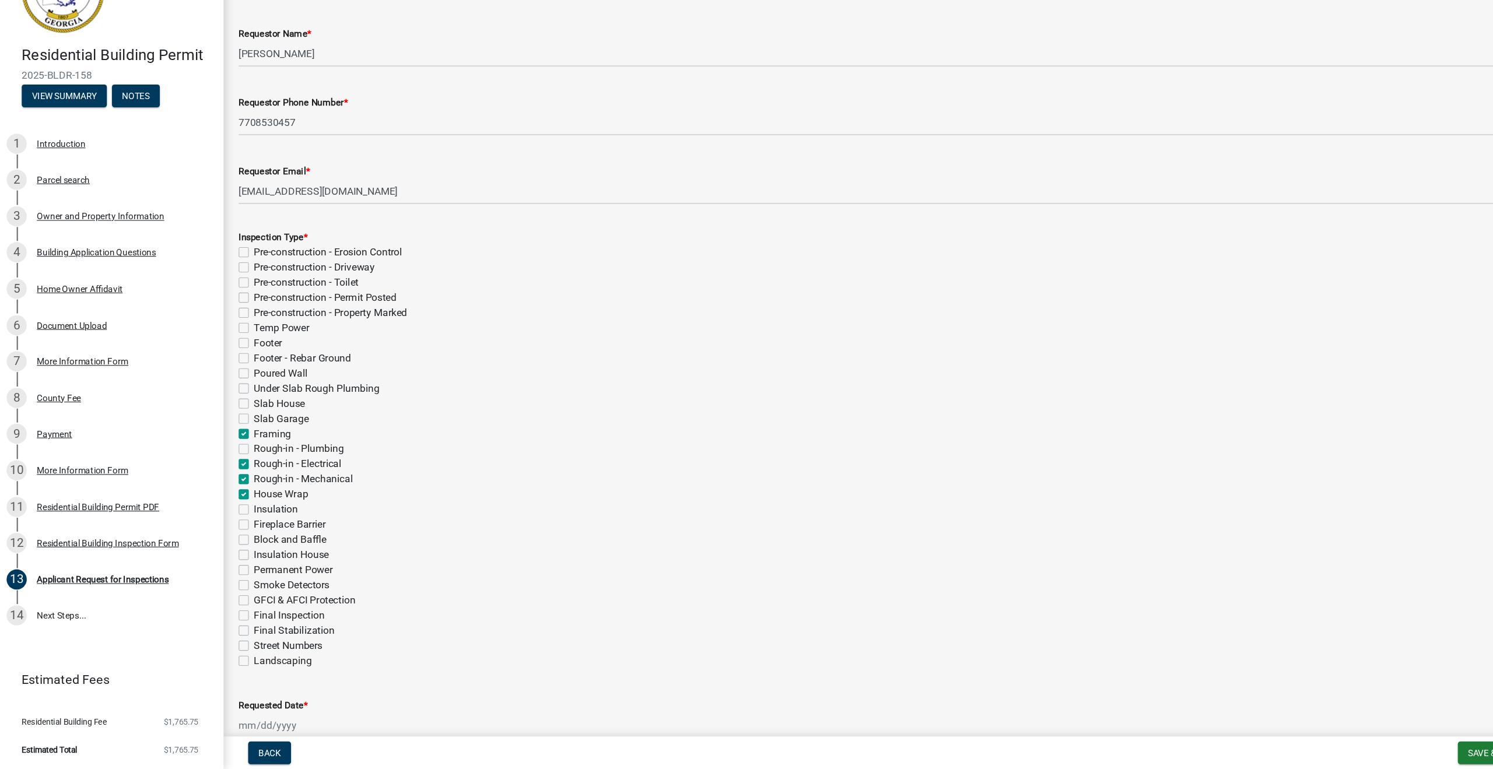
checkbox input "false"
checkbox input "true"
checkbox input "false"
checkbox input "true"
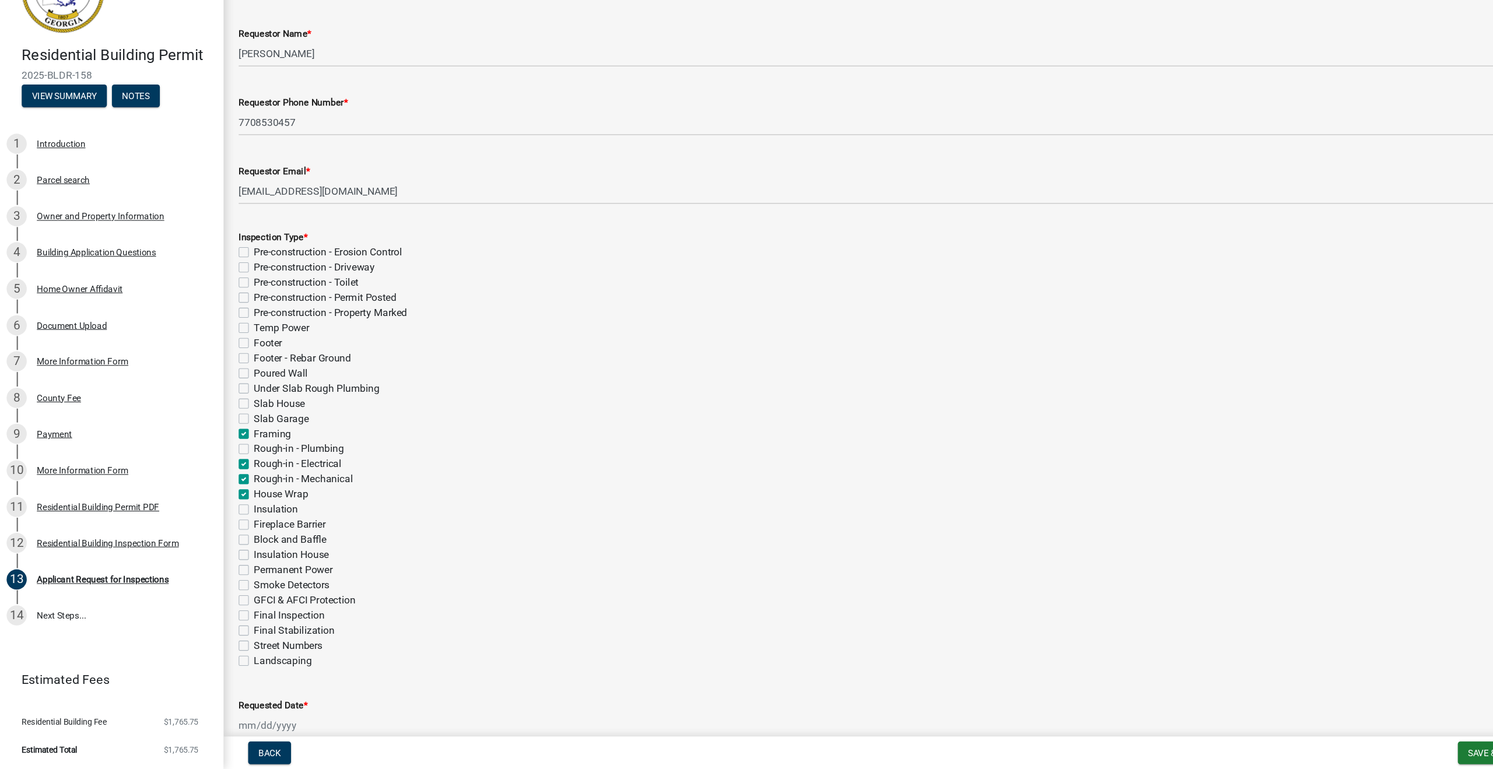
checkbox input "true"
checkbox input "false"
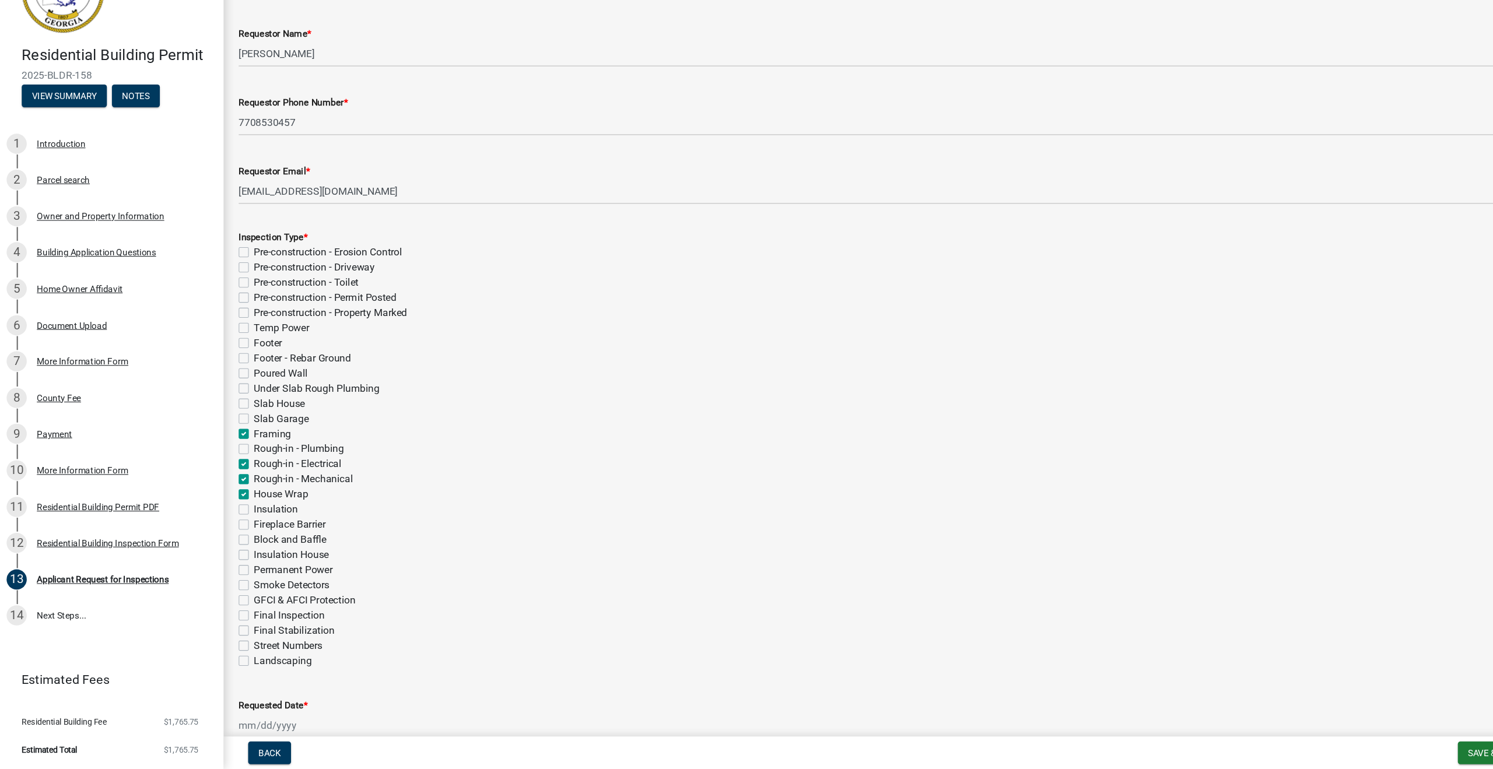
checkbox input "false"
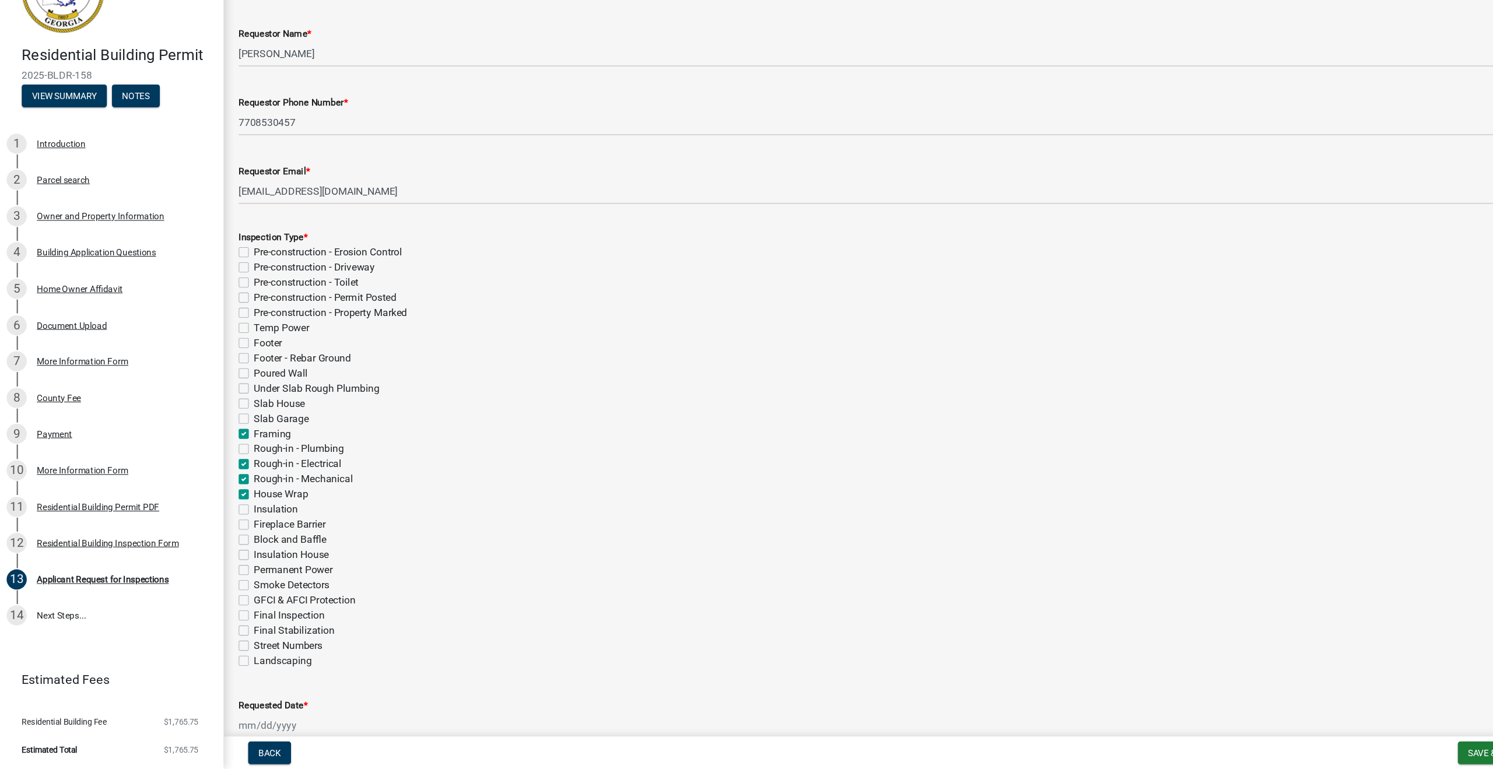
checkbox input "false"
select select "9"
select select "2025"
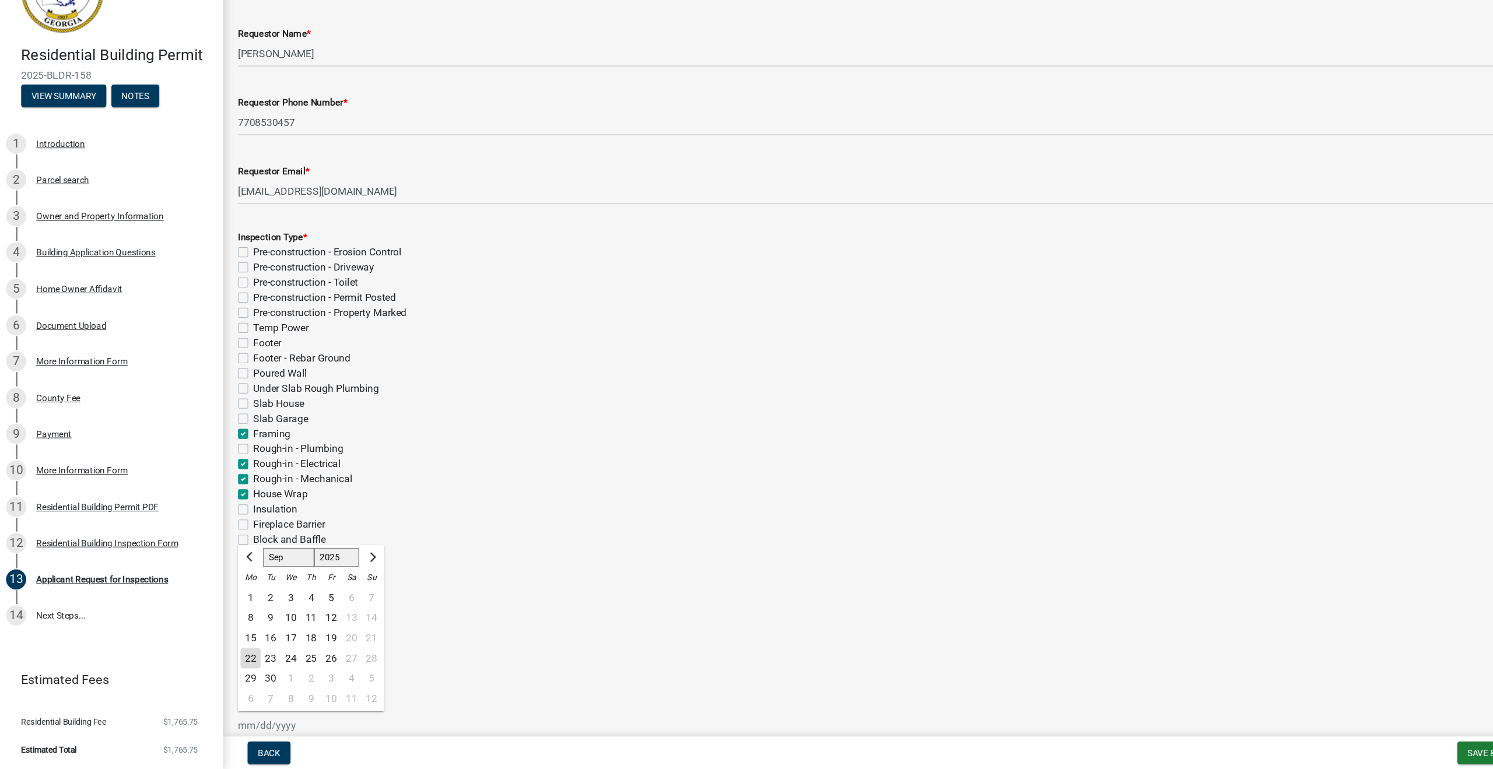
click at [224, 717] on input "Requested Date *" at bounding box center [277, 729] width 107 height 24
click at [252, 657] on div "23" at bounding box center [254, 666] width 19 height 19
type input "[DATE]"
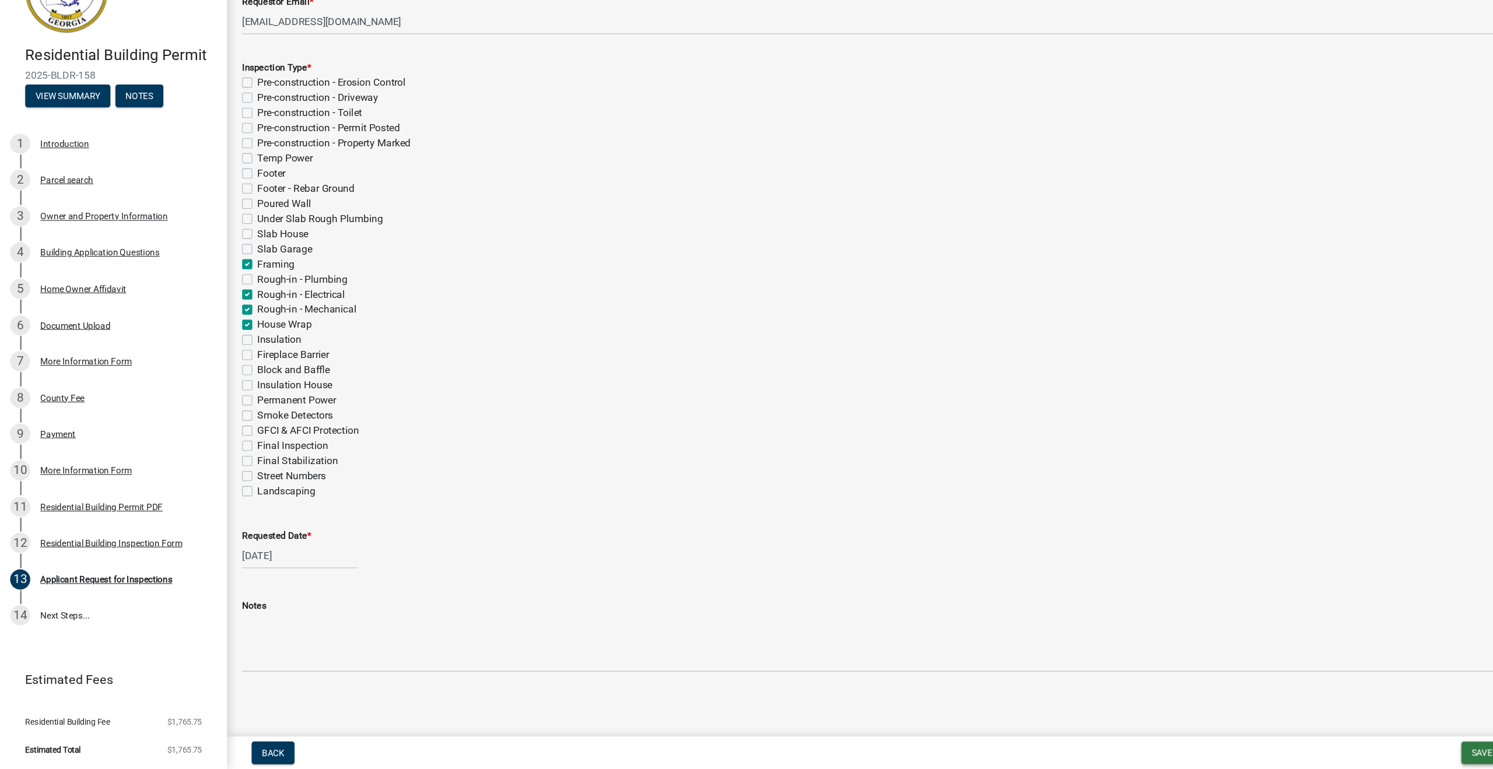
click at [1367, 749] on span "Save & Exit" at bounding box center [1382, 753] width 45 height 9
click at [1368, 749] on span "Save & Exit" at bounding box center [1382, 753] width 45 height 9
click at [1354, 682] on button "Save" at bounding box center [1374, 696] width 93 height 28
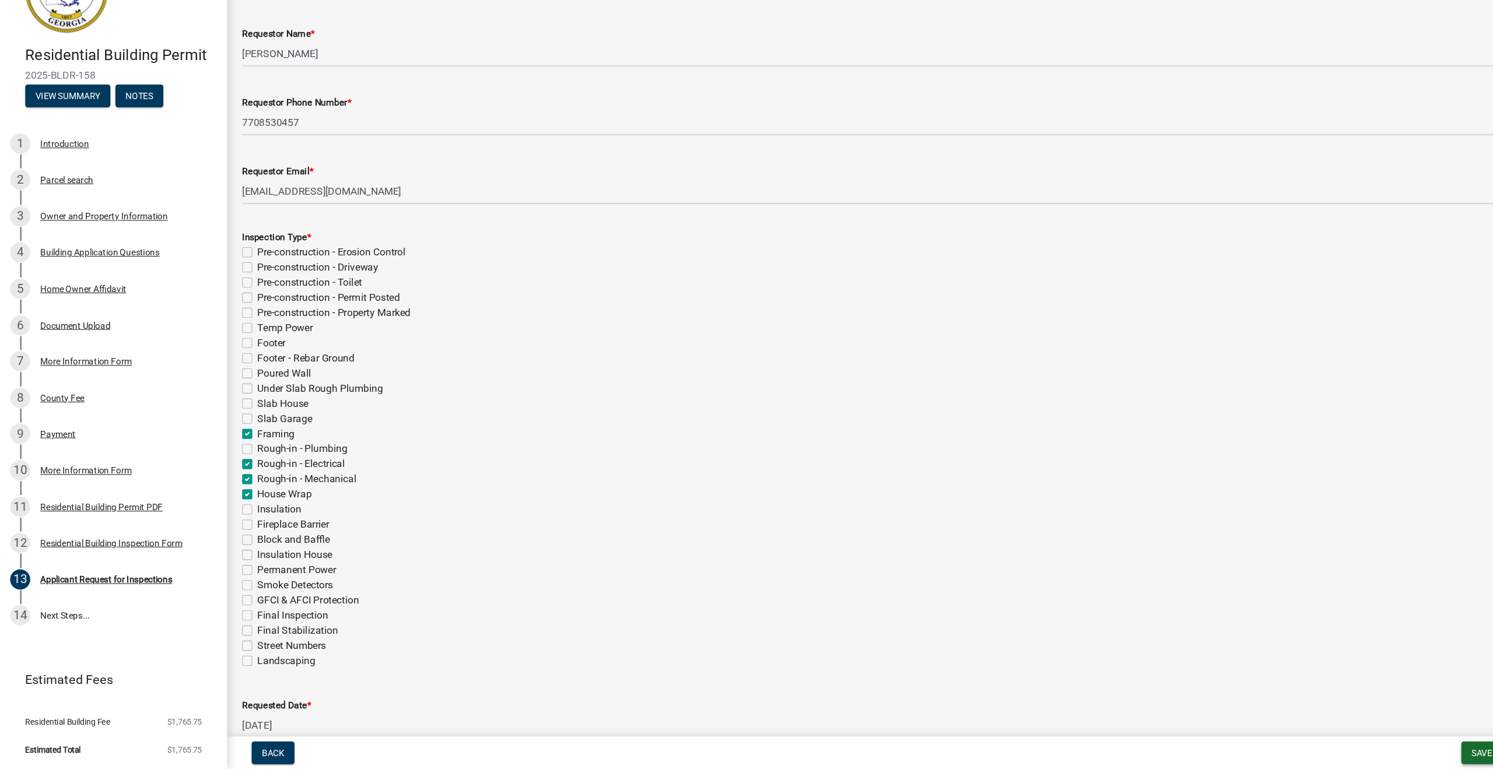
click at [1376, 749] on span "Save & Exit" at bounding box center [1382, 753] width 45 height 9
click at [1362, 710] on button "Save & Exit" at bounding box center [1374, 724] width 93 height 28
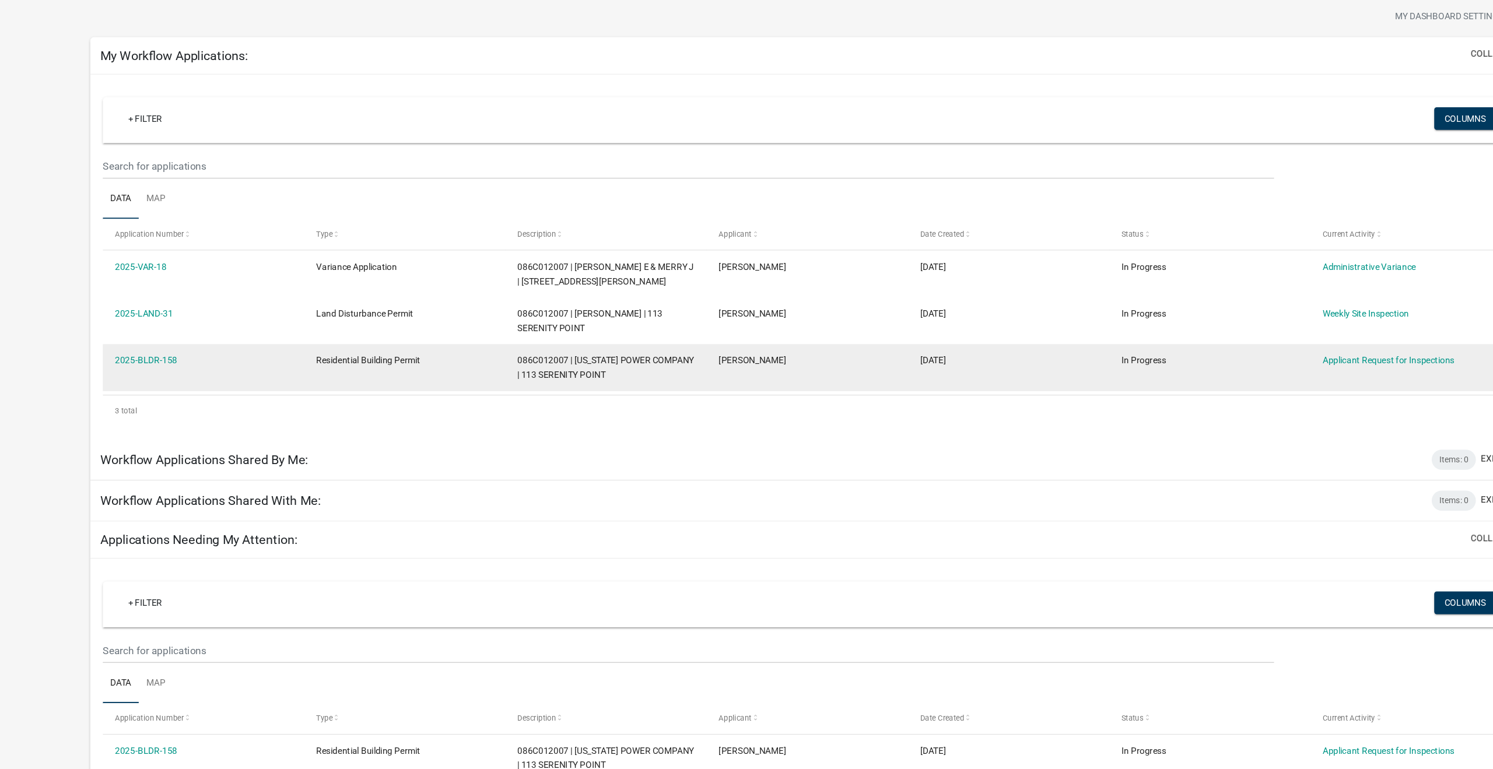
click at [138, 384] on div "2025-BLDR-158" at bounding box center [188, 390] width 164 height 13
click at [141, 386] on link "2025-BLDR-158" at bounding box center [135, 390] width 58 height 9
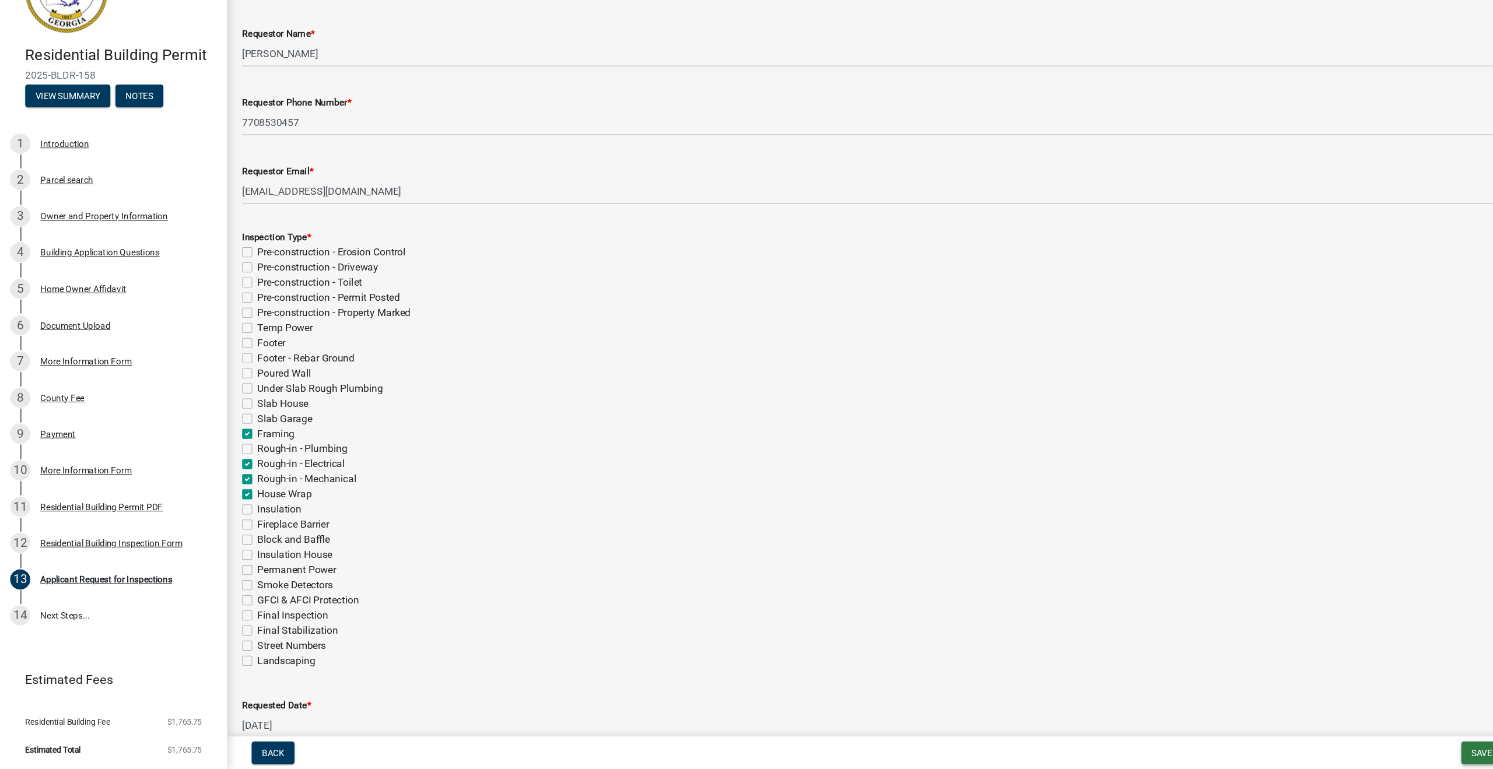
click at [1365, 749] on span "Save & Exit" at bounding box center [1382, 753] width 45 height 9
click at [1358, 710] on button "Save & Exit" at bounding box center [1374, 724] width 93 height 28
